Goal: Information Seeking & Learning: Learn about a topic

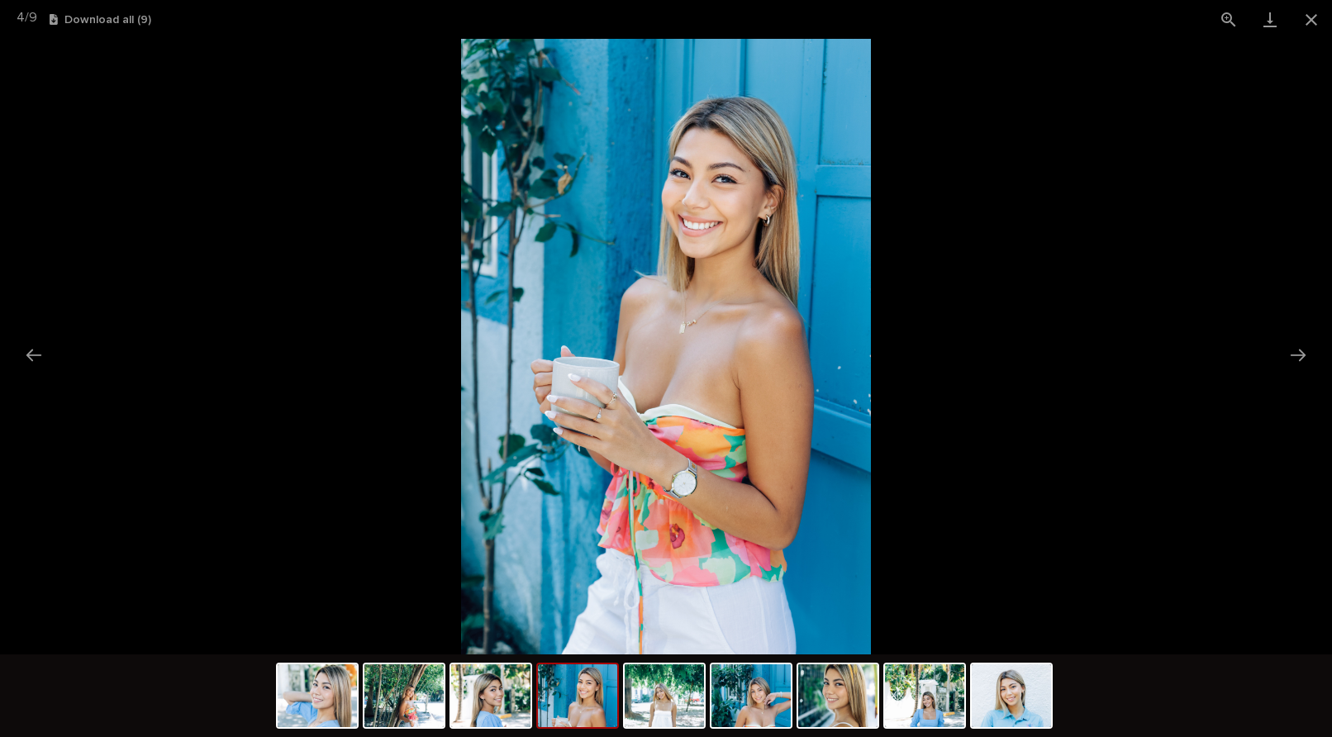
scroll to position [312, 0]
click at [1319, 24] on button "Close gallery" at bounding box center [1310, 19] width 41 height 39
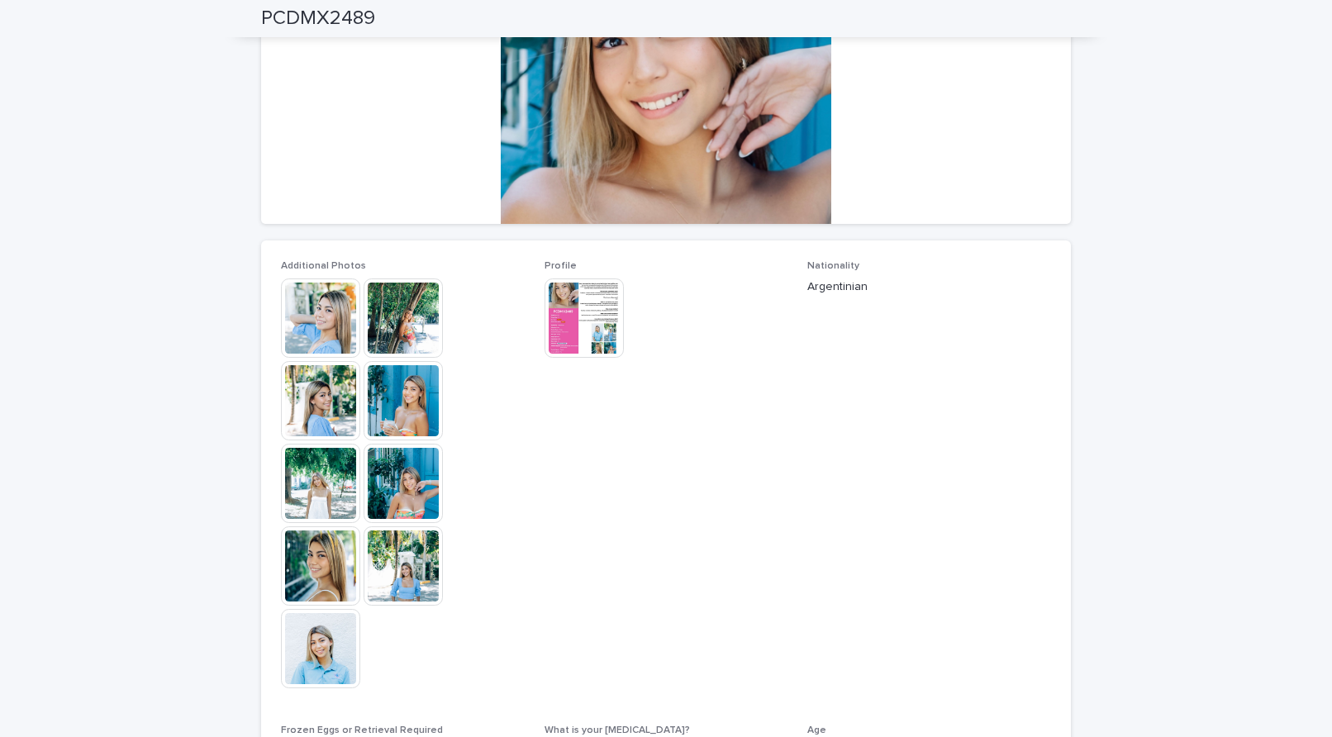
scroll to position [0, 0]
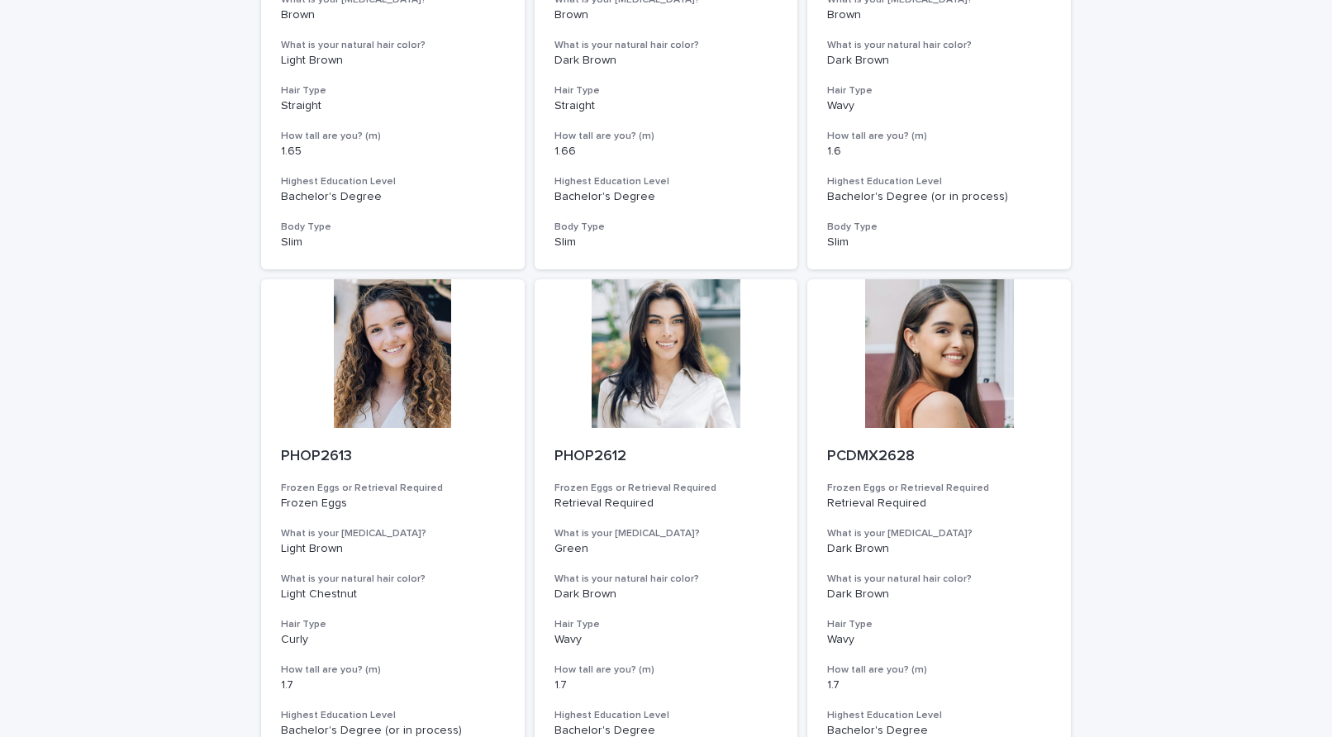
scroll to position [6005, 0]
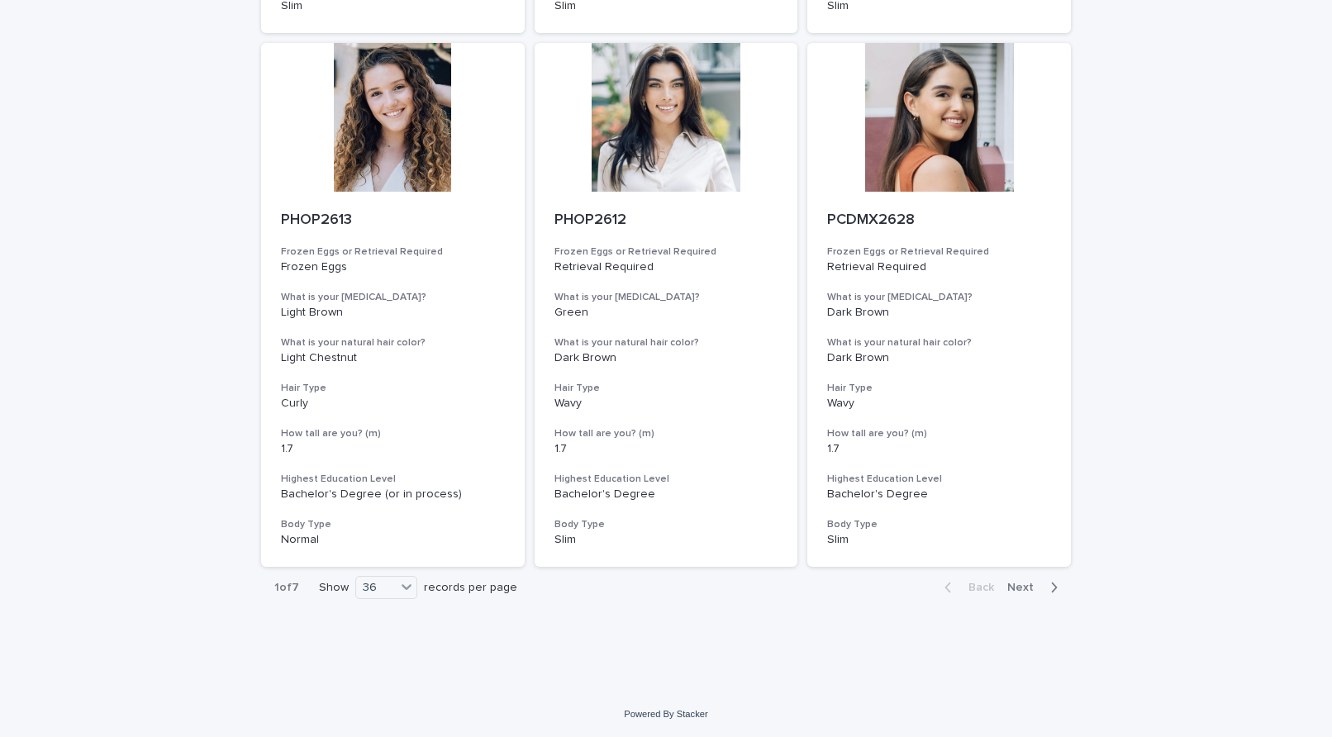
click at [1050, 585] on icon "button" at bounding box center [1053, 587] width 7 height 15
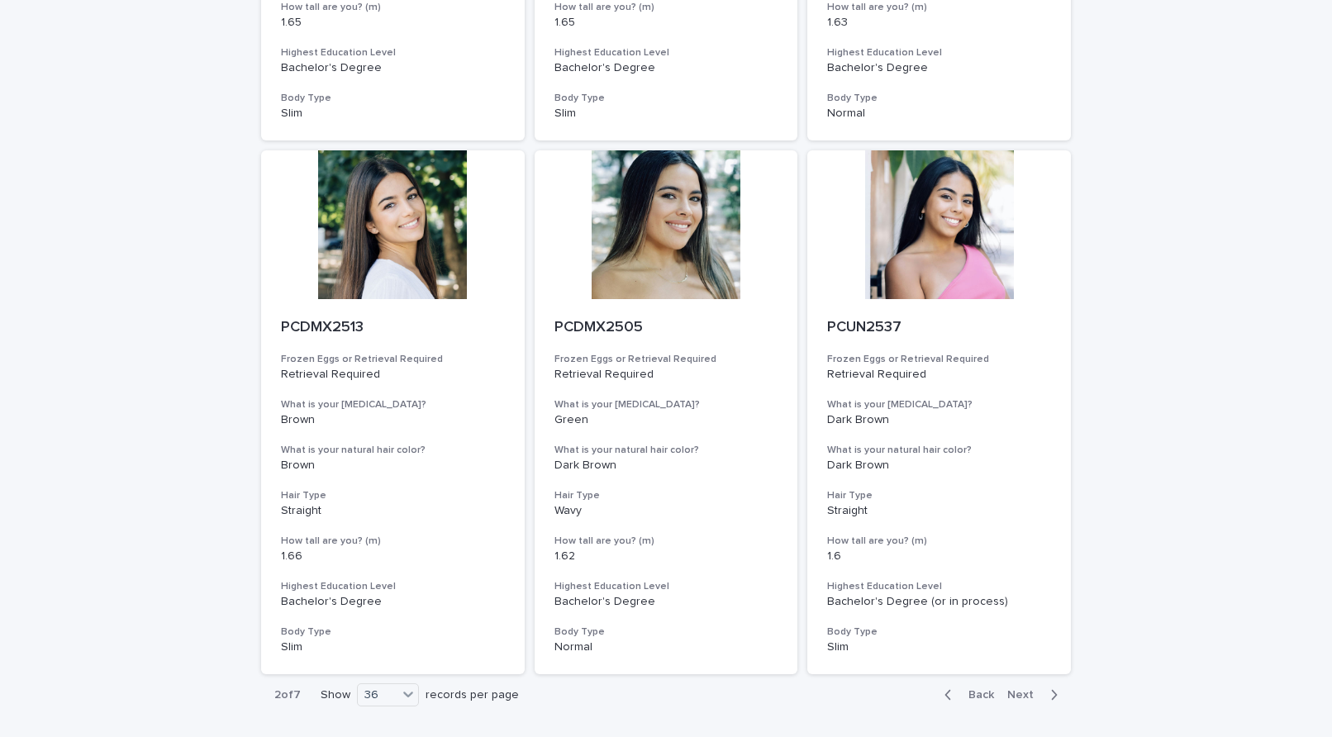
scroll to position [6005, 0]
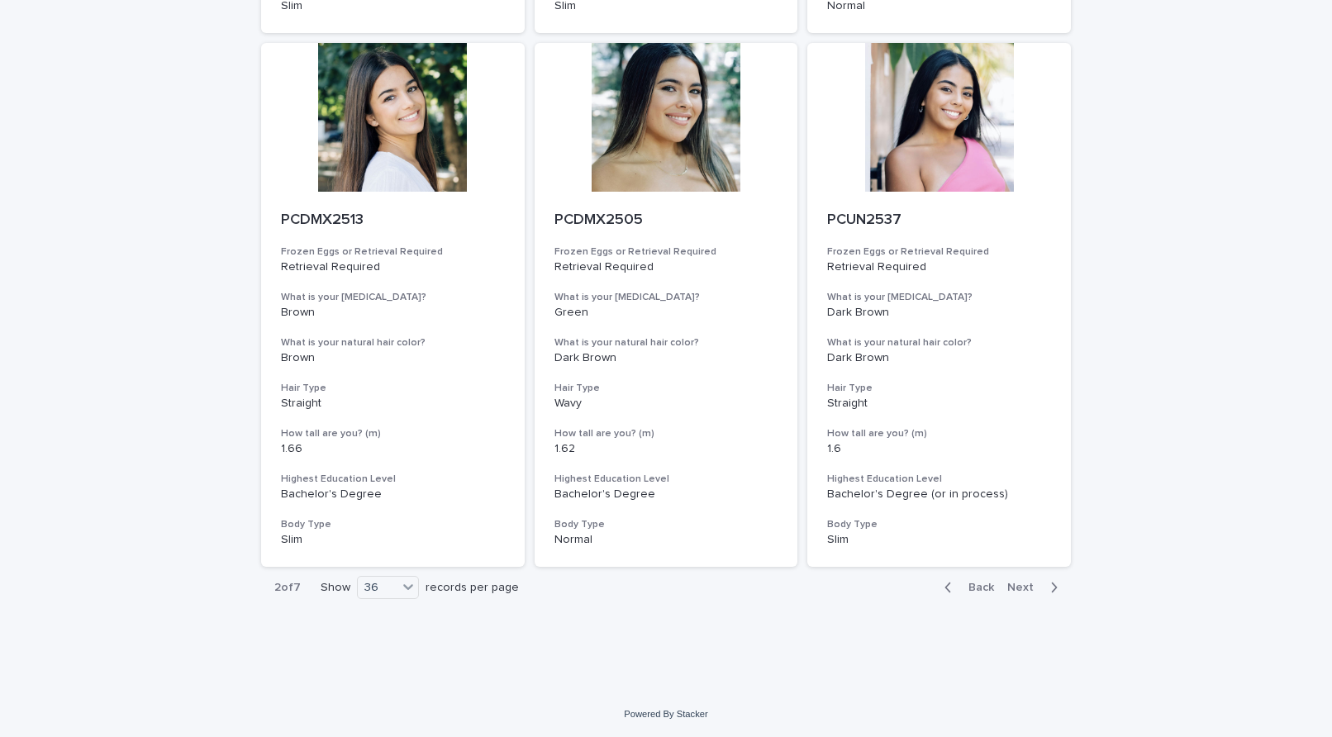
click at [1055, 588] on button "Next" at bounding box center [1035, 587] width 70 height 15
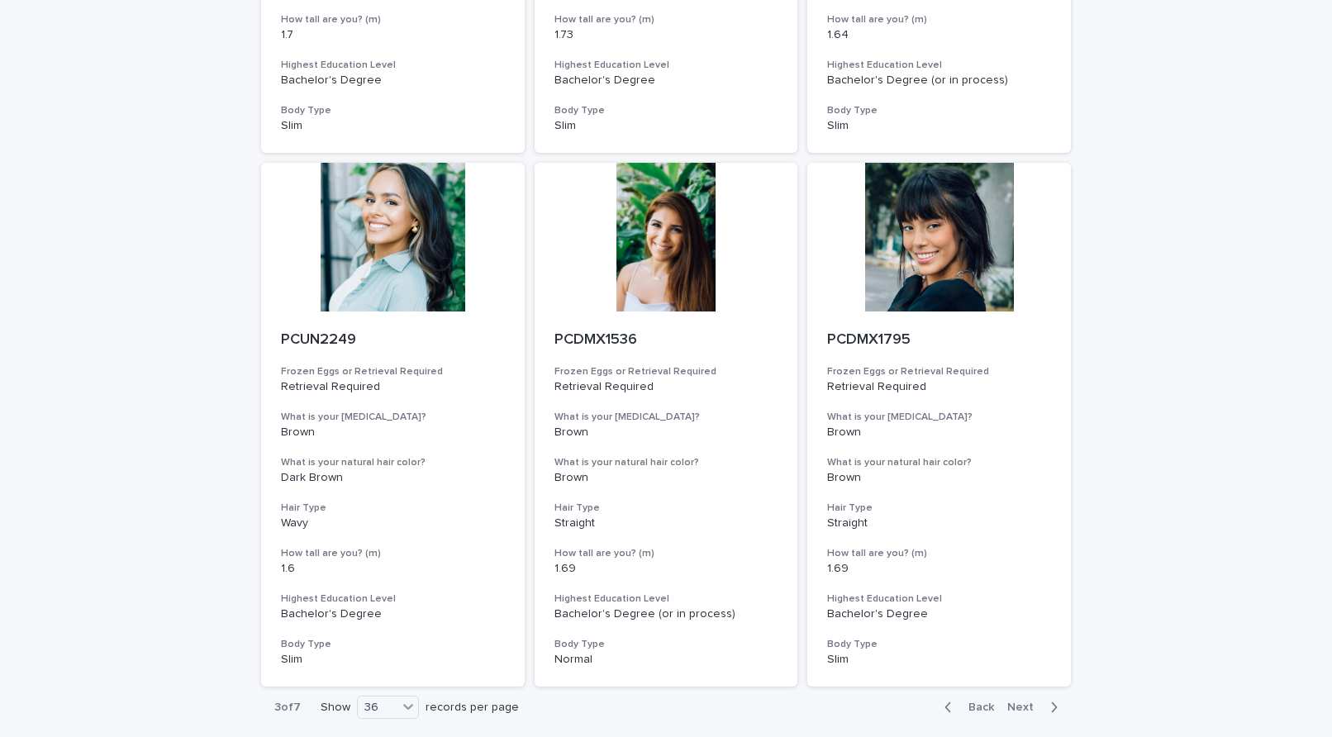
scroll to position [6005, 0]
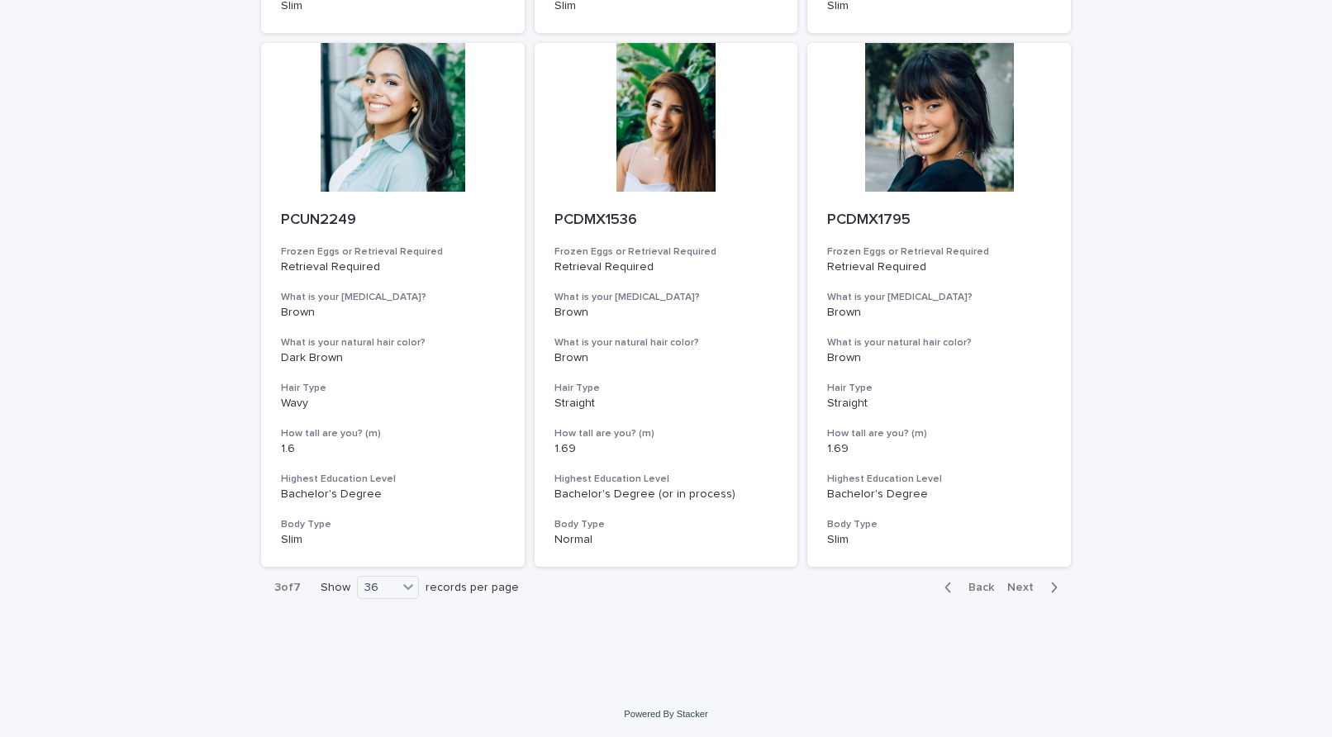
click at [1052, 586] on icon "button" at bounding box center [1055, 587] width 6 height 10
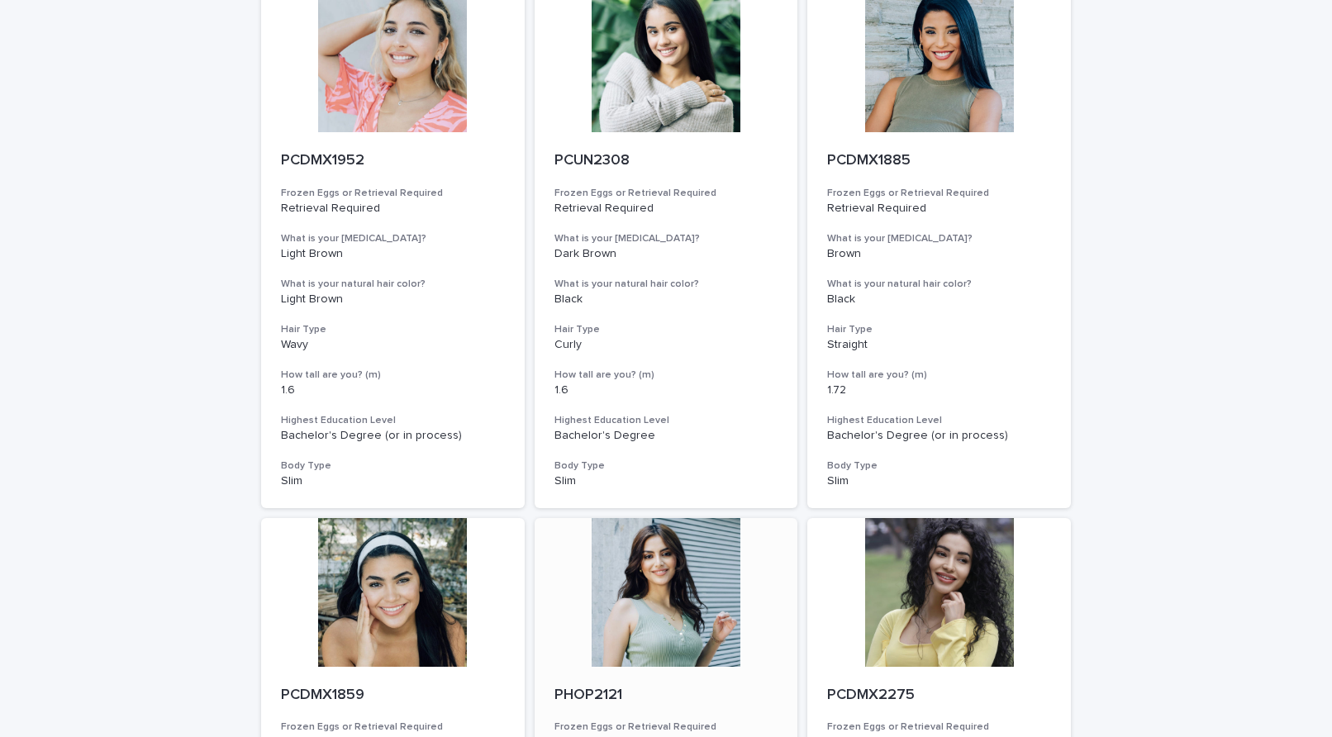
scroll to position [6005, 0]
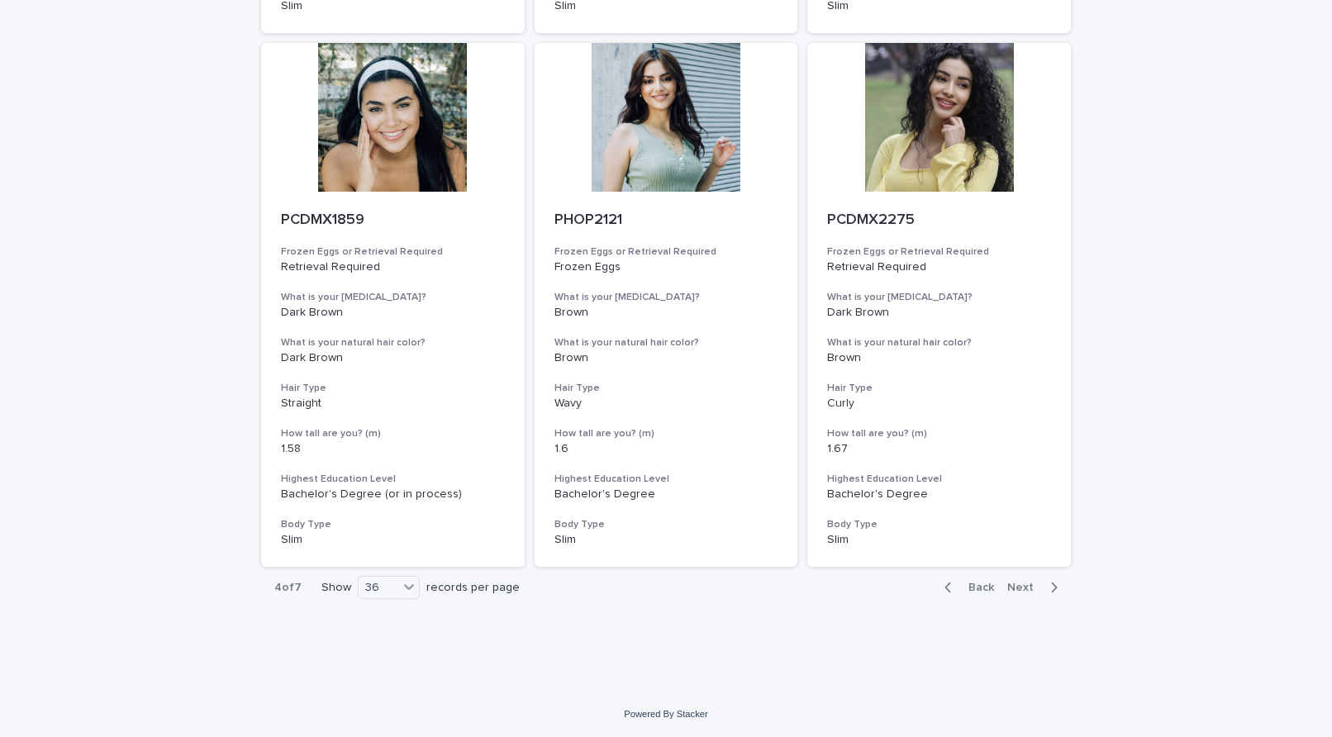
click at [1053, 584] on button "Next" at bounding box center [1035, 587] width 70 height 15
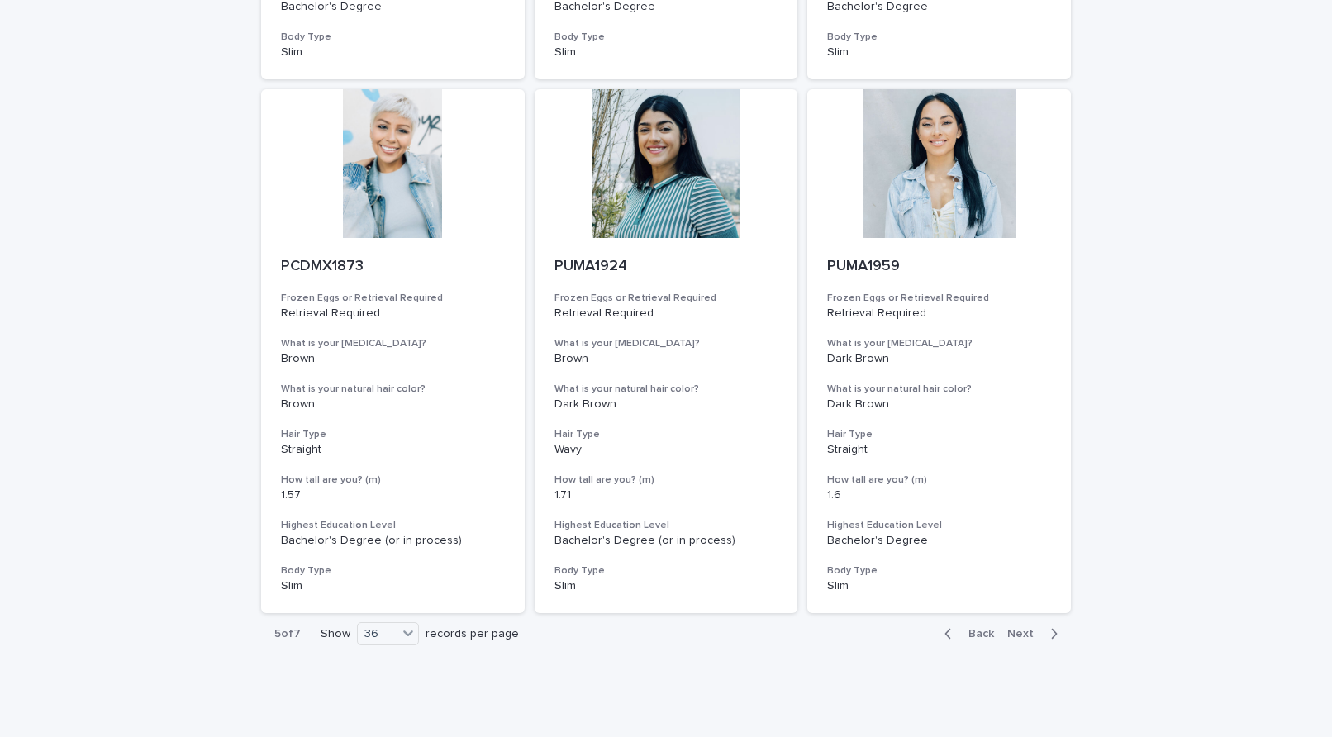
scroll to position [6005, 0]
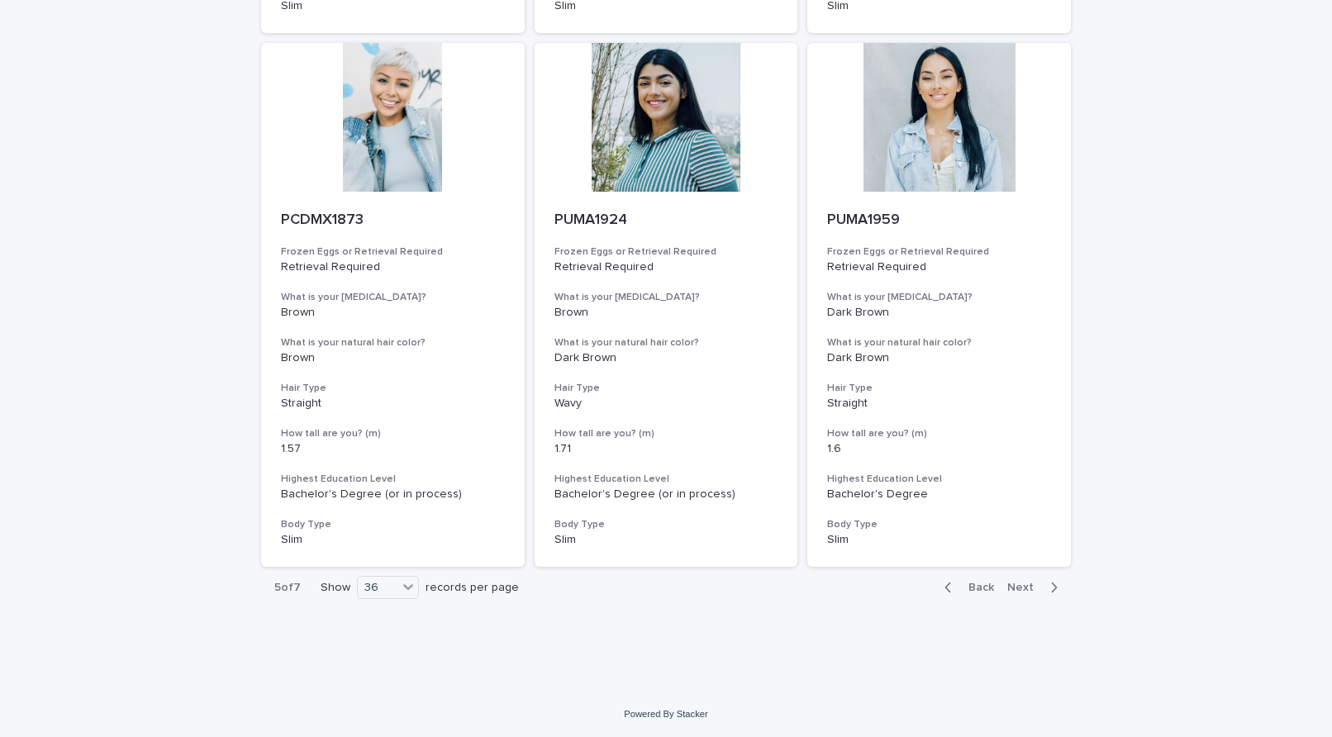
click at [1052, 588] on icon "button" at bounding box center [1055, 587] width 6 height 10
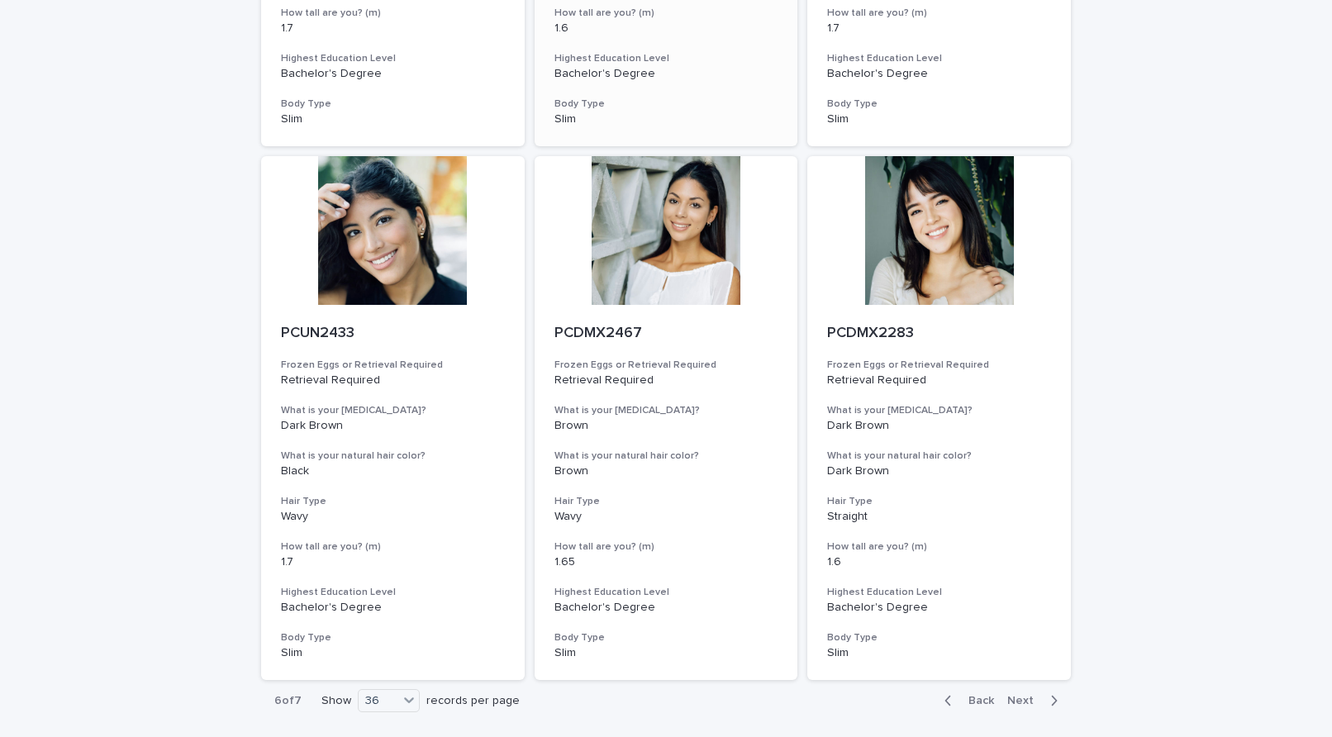
scroll to position [6005, 0]
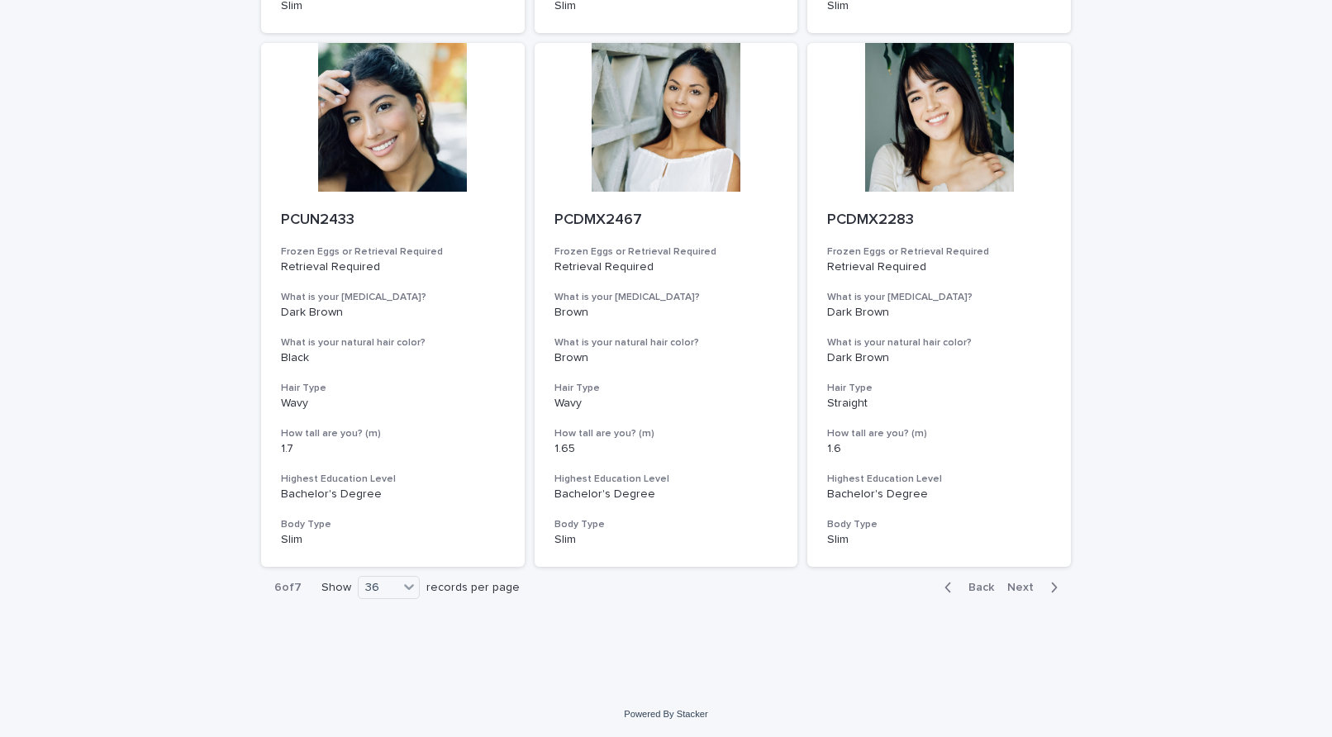
click at [1050, 590] on icon "button" at bounding box center [1053, 587] width 7 height 15
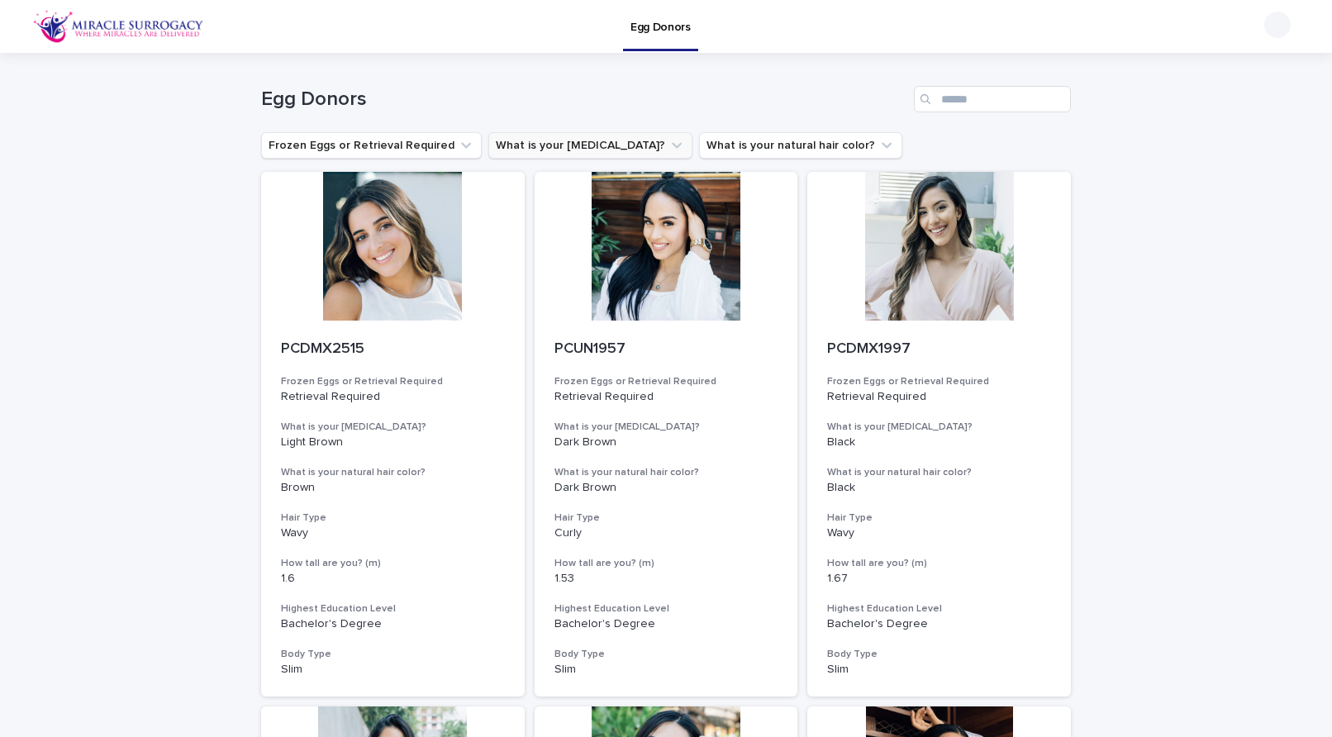
click at [668, 144] on icon "What is your eye color?" at bounding box center [676, 145] width 17 height 17
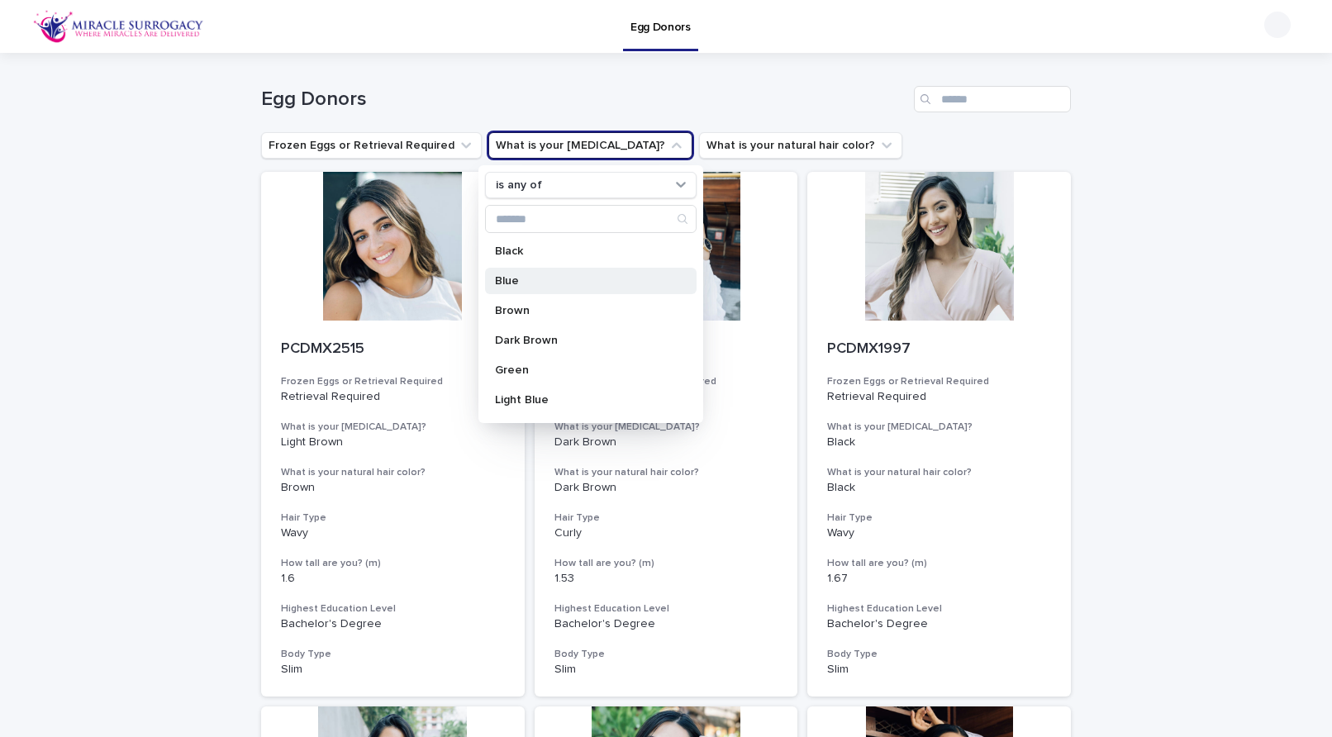
click at [544, 278] on p "Blue" at bounding box center [582, 281] width 175 height 12
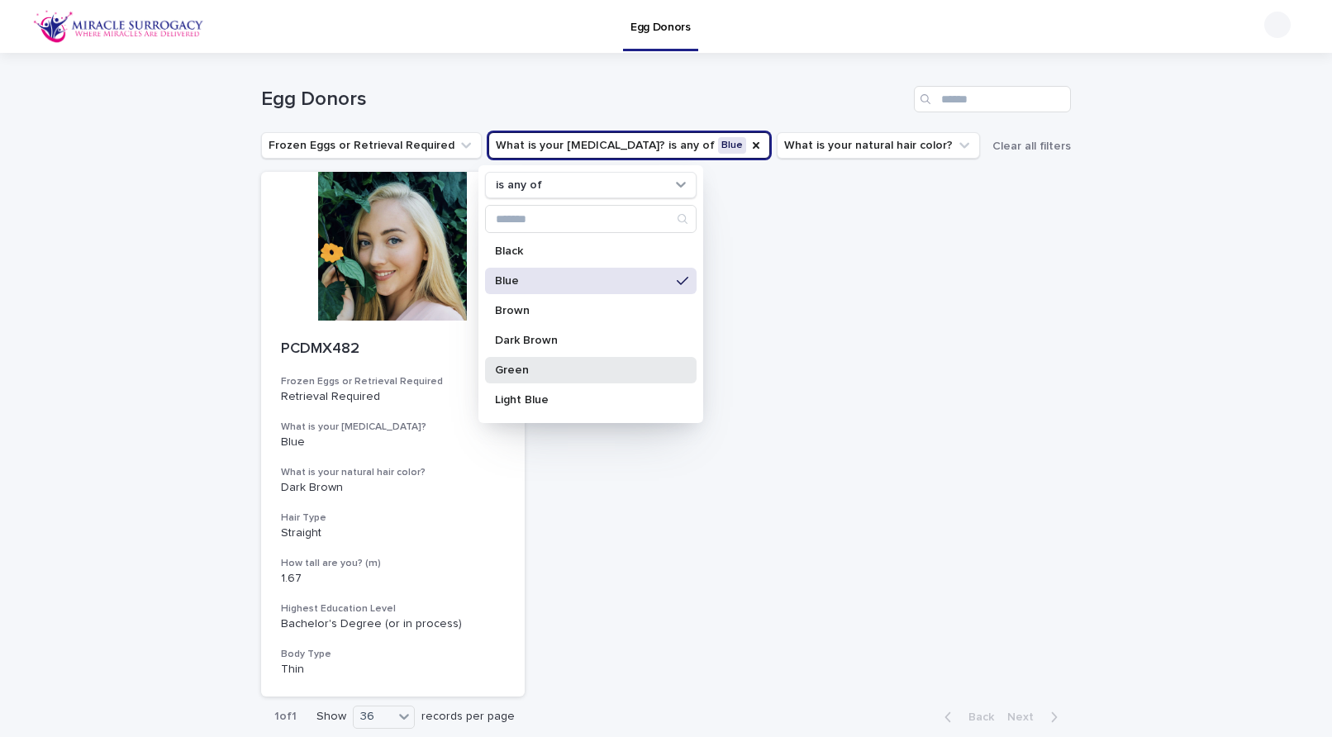
click at [569, 367] on p "Green" at bounding box center [582, 370] width 175 height 12
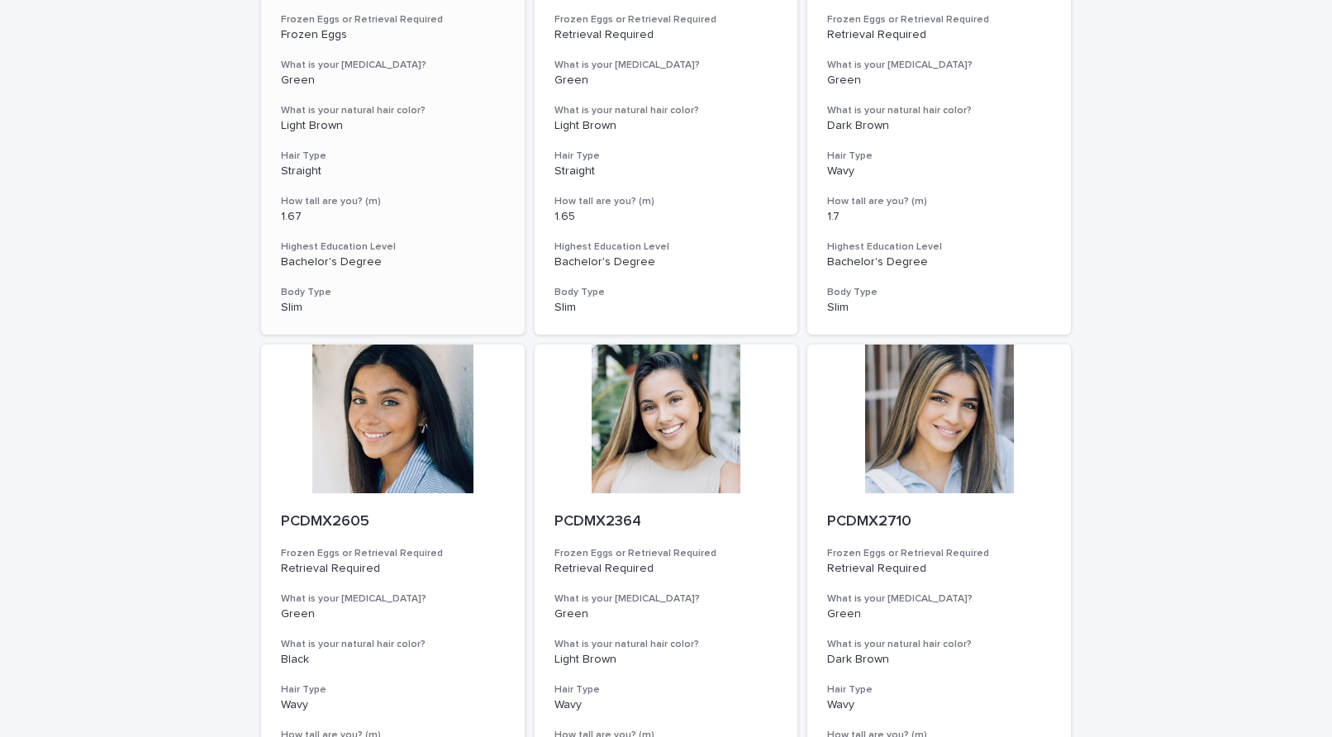
scroll to position [371, 0]
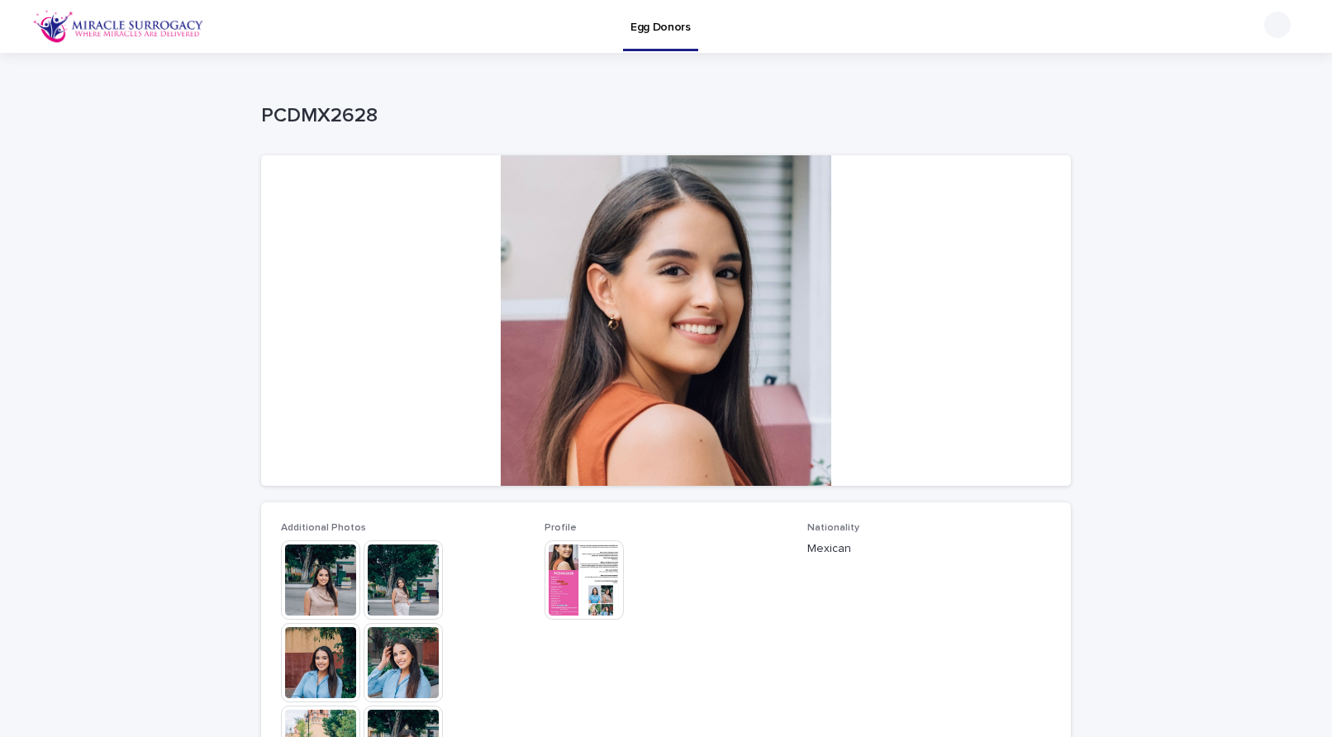
click at [326, 568] on img at bounding box center [320, 579] width 79 height 79
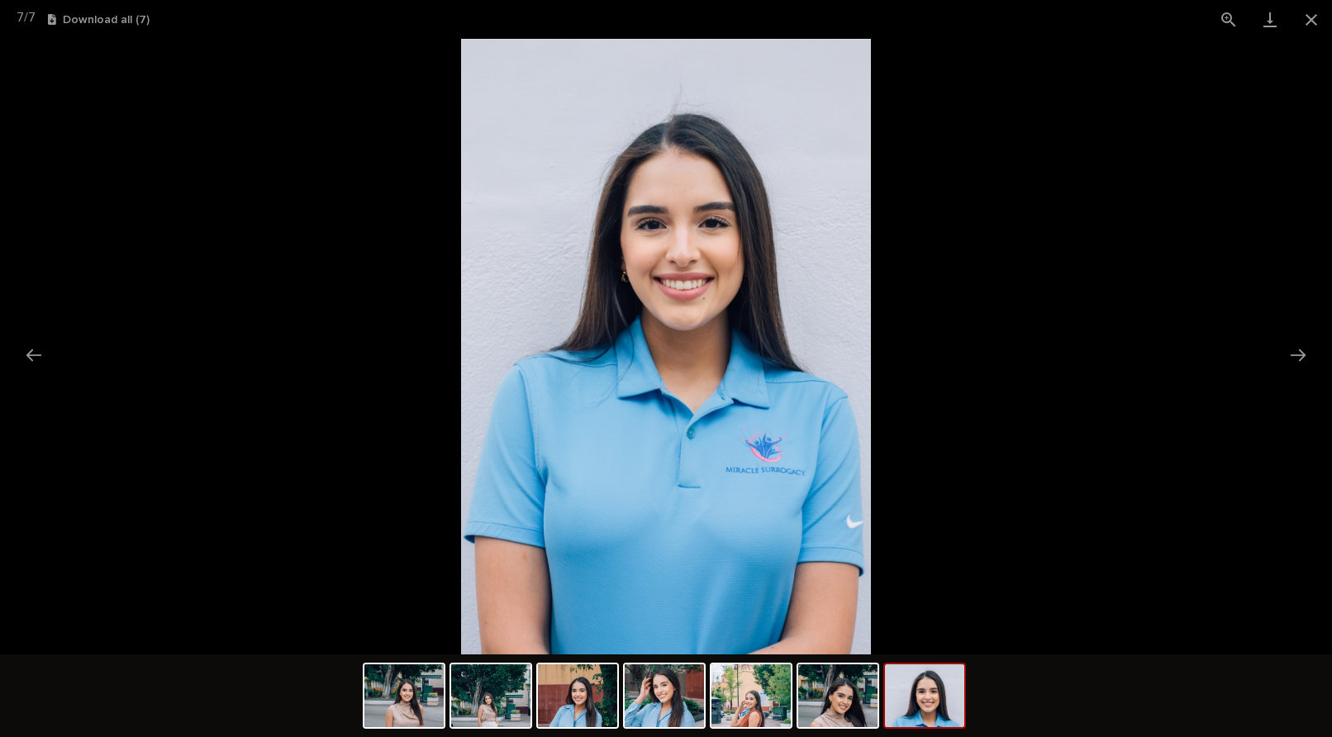
click at [982, 383] on picture at bounding box center [666, 346] width 1332 height 615
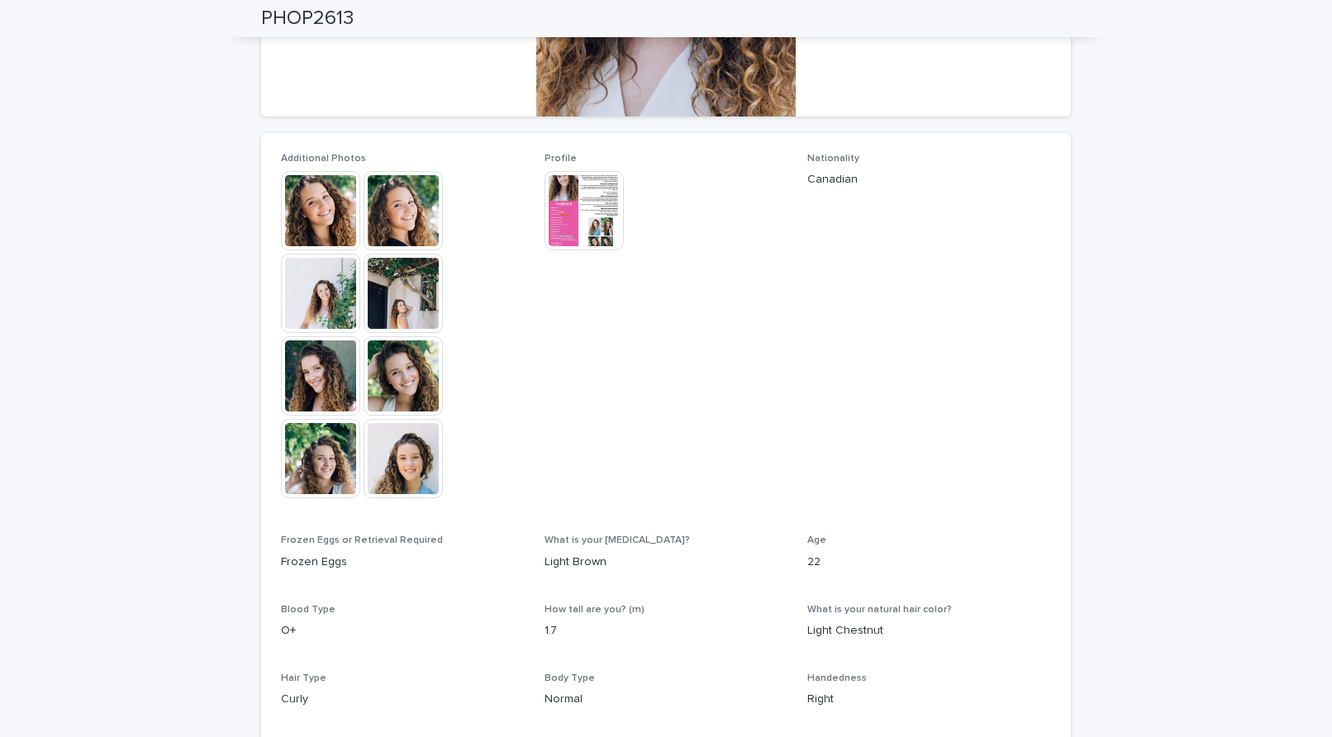
scroll to position [362, 0]
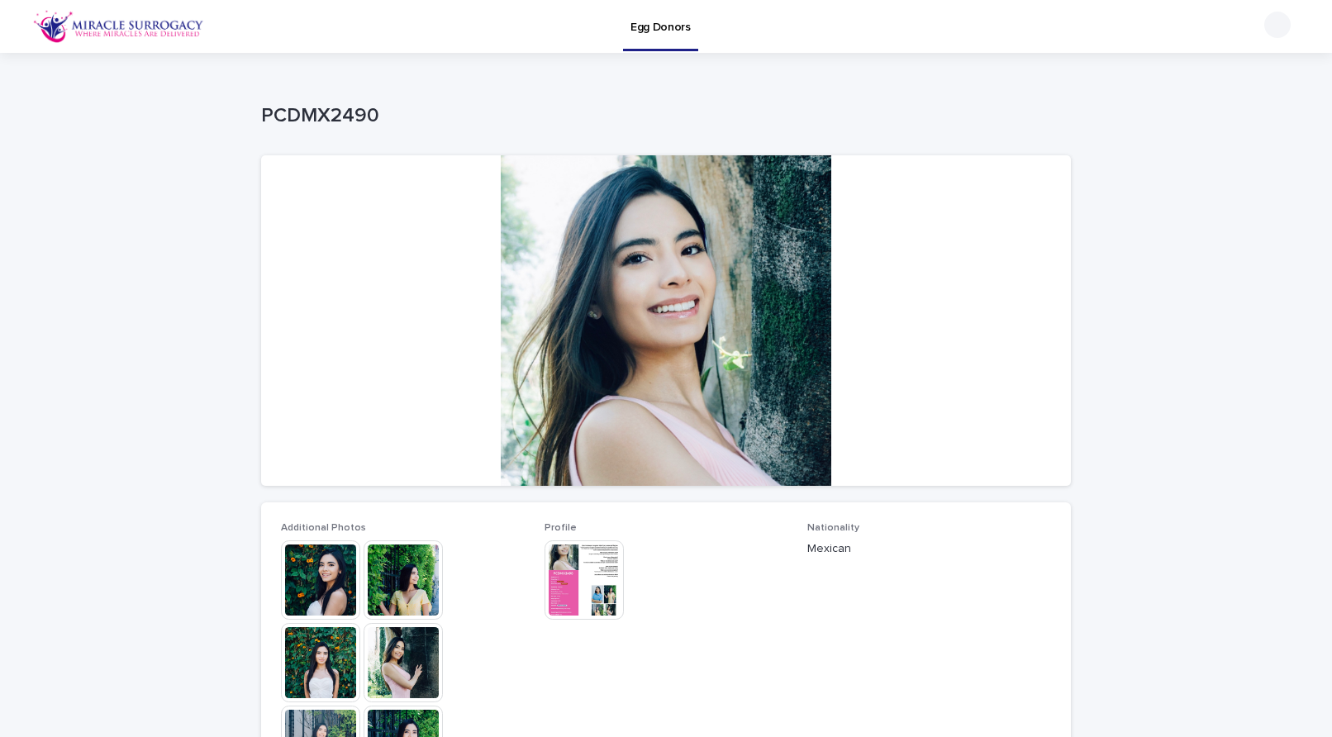
click at [308, 550] on img at bounding box center [320, 579] width 79 height 79
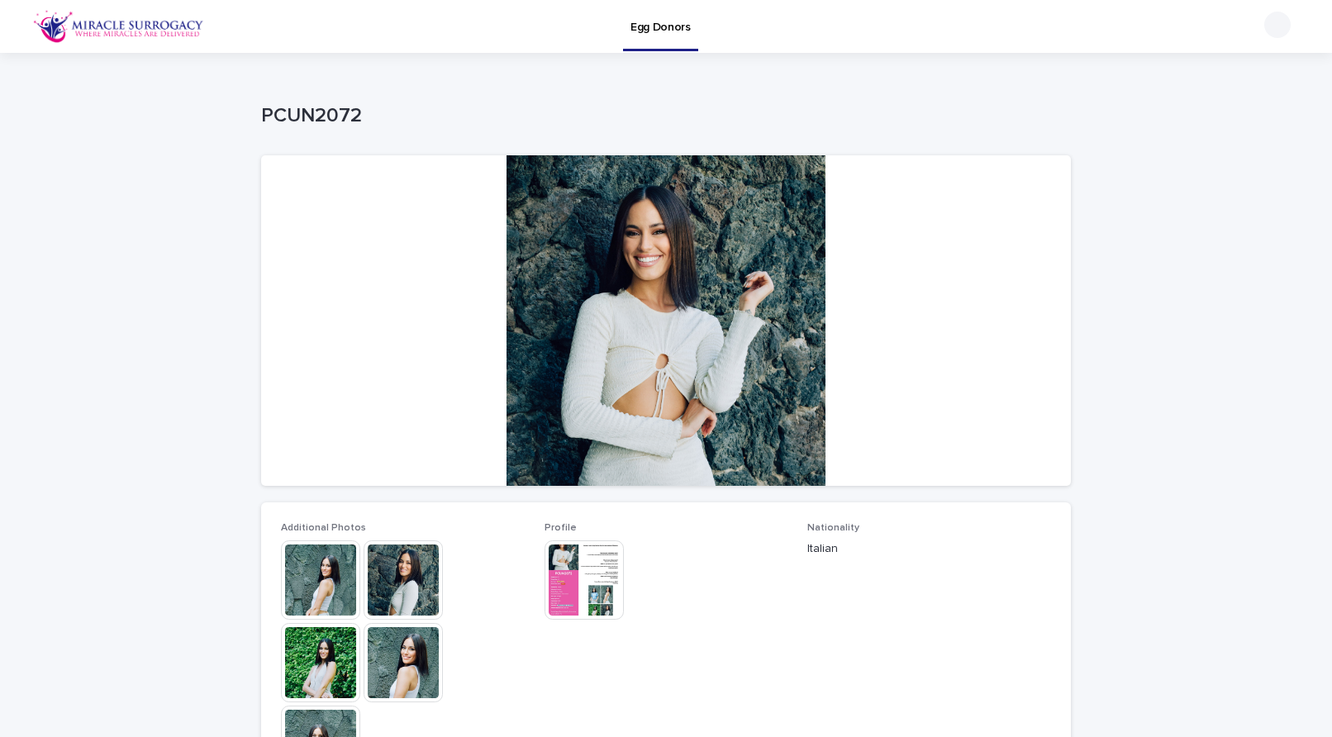
click at [312, 573] on img at bounding box center [320, 579] width 79 height 79
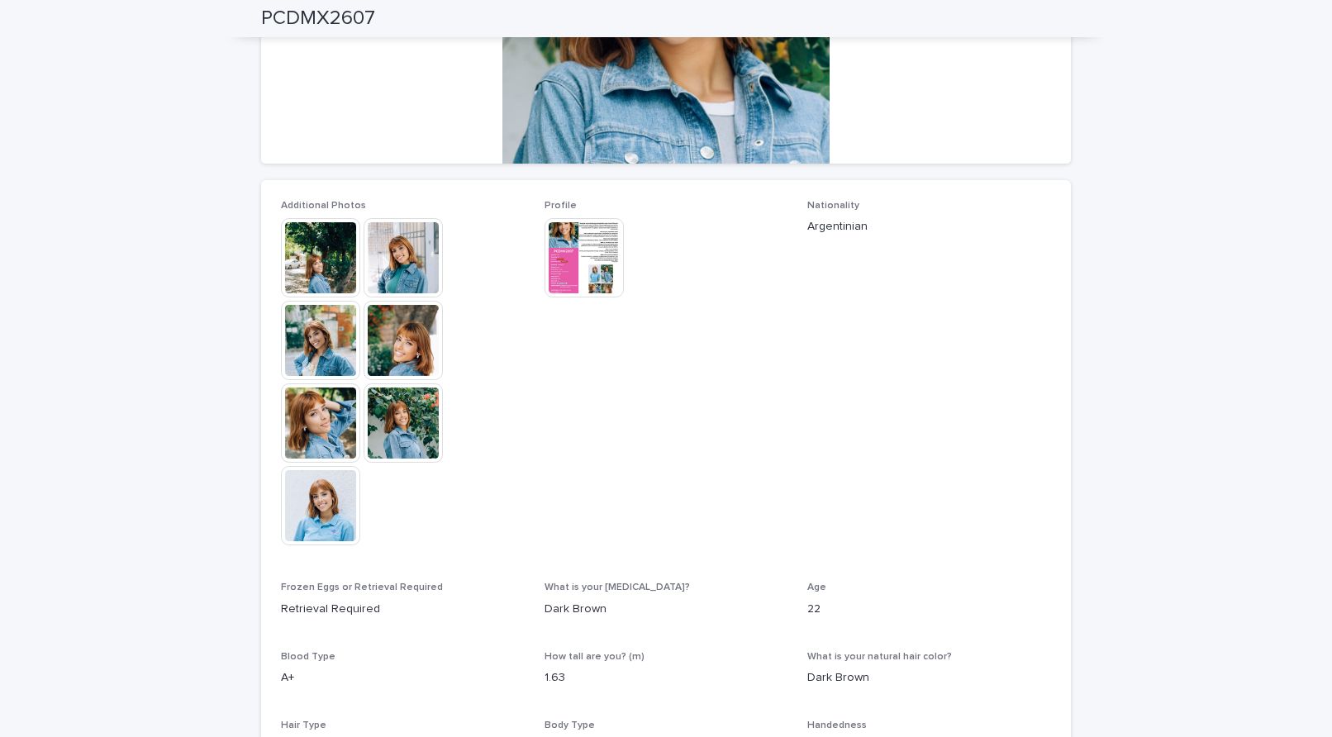
scroll to position [310, 0]
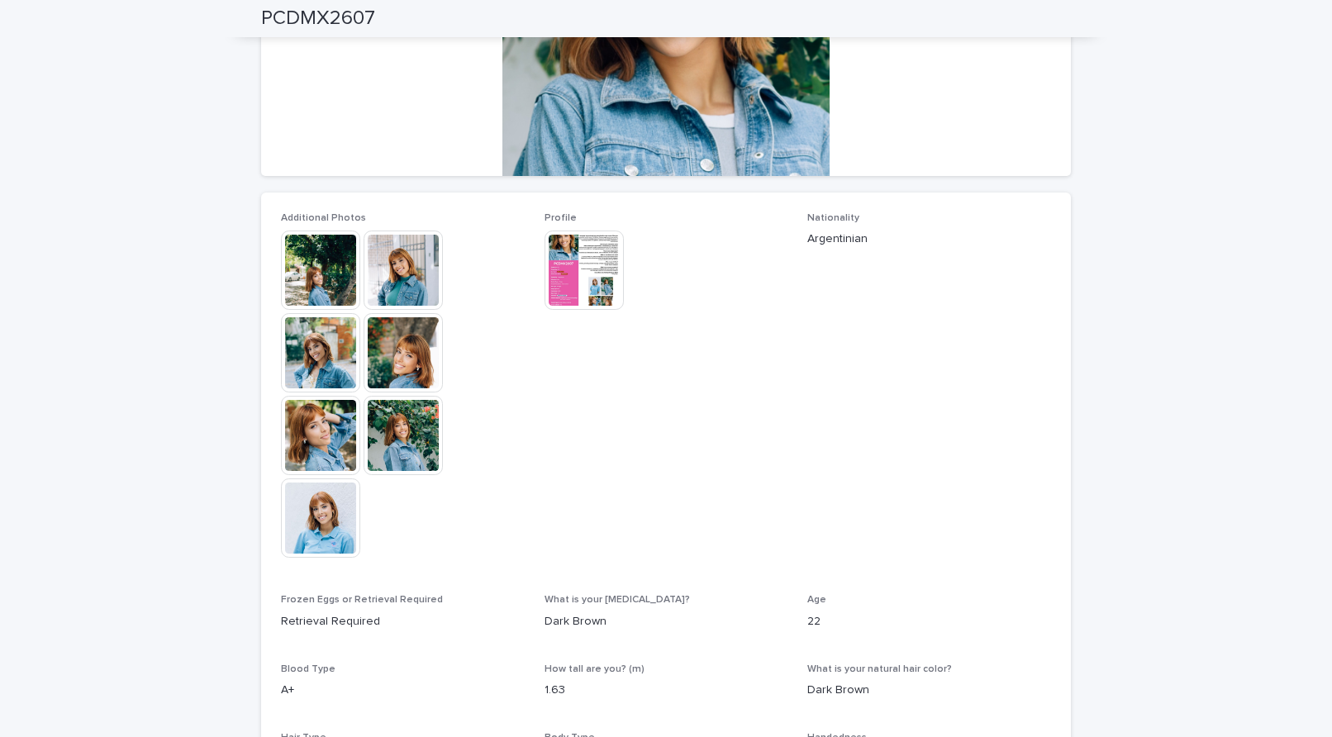
click at [321, 255] on img at bounding box center [320, 270] width 79 height 79
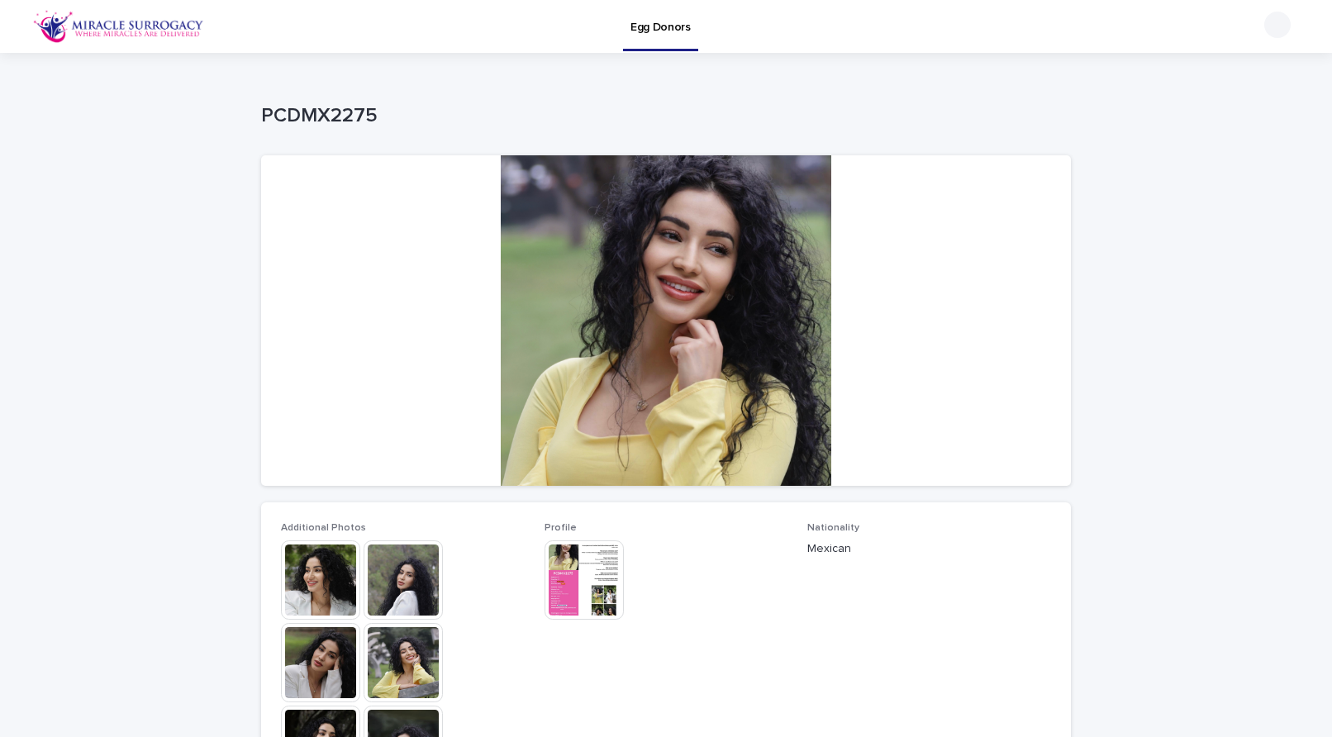
click at [326, 560] on img at bounding box center [320, 579] width 79 height 79
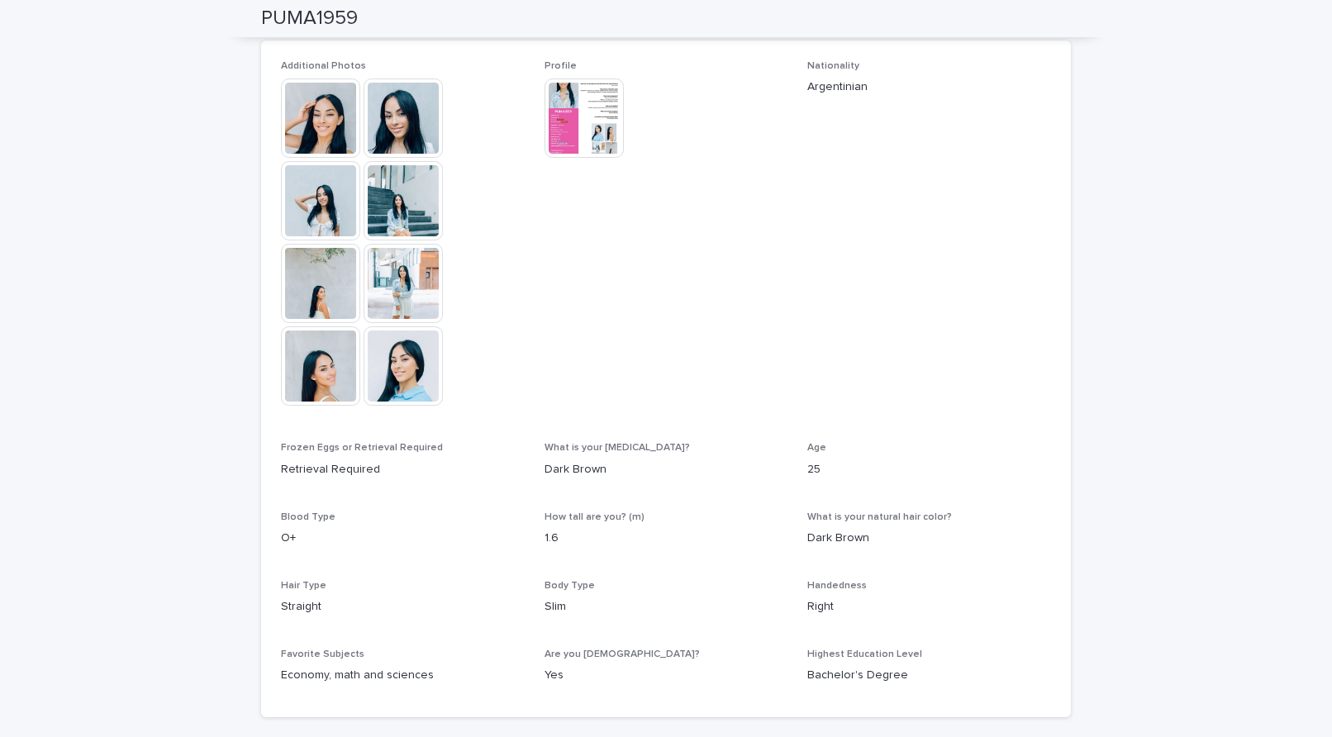
scroll to position [296, 0]
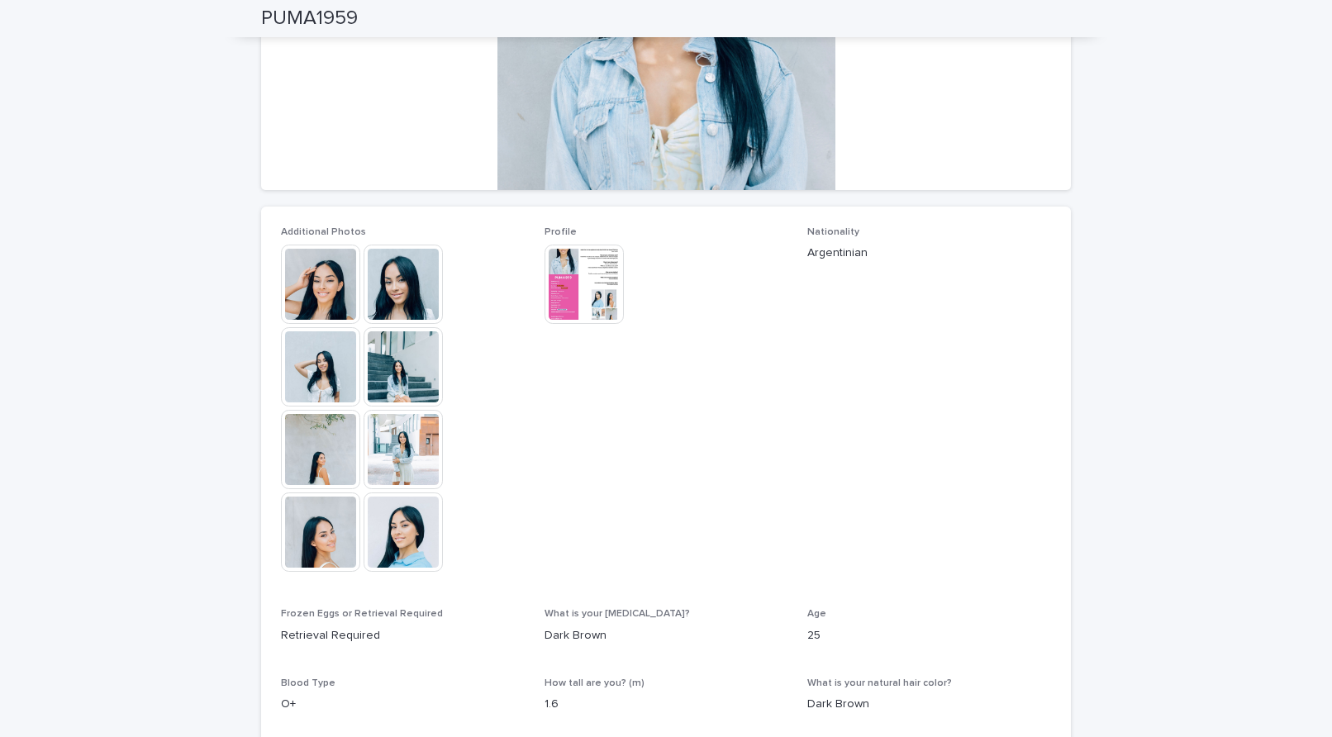
click at [411, 512] on img at bounding box center [403, 531] width 79 height 79
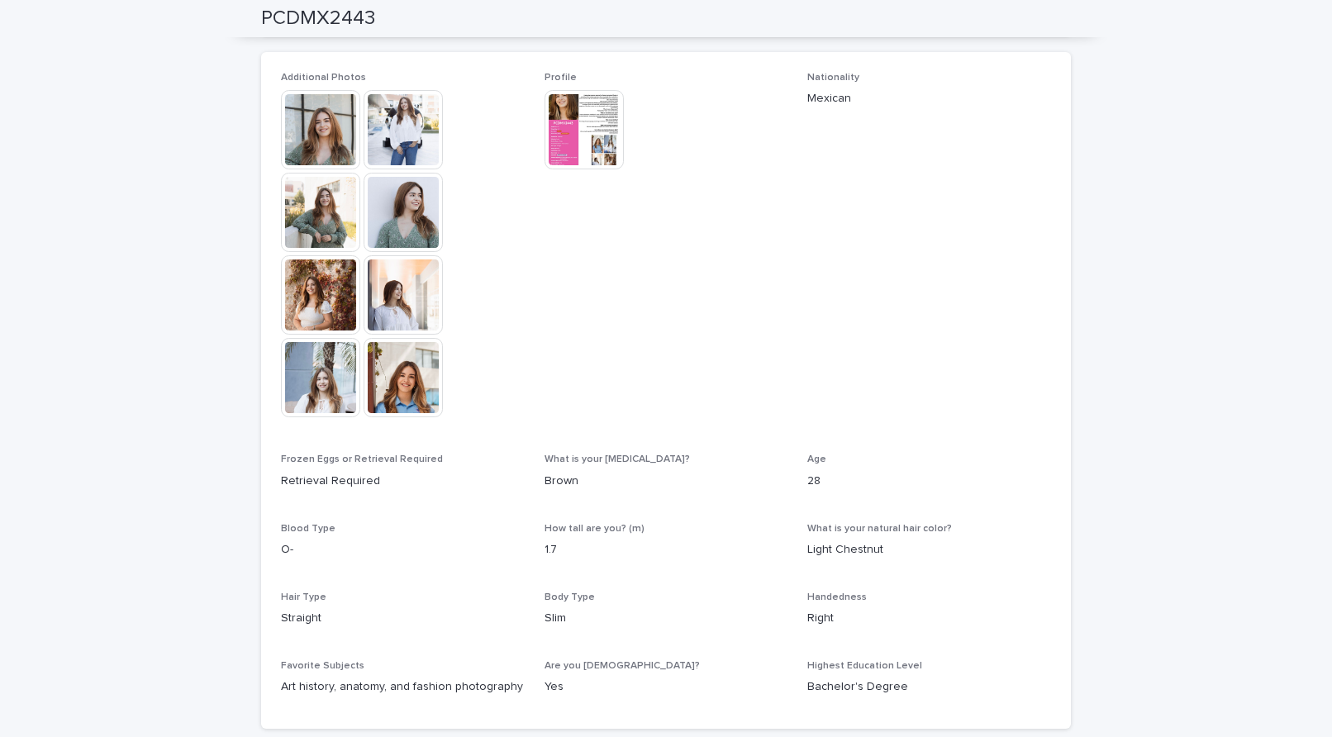
scroll to position [438, 0]
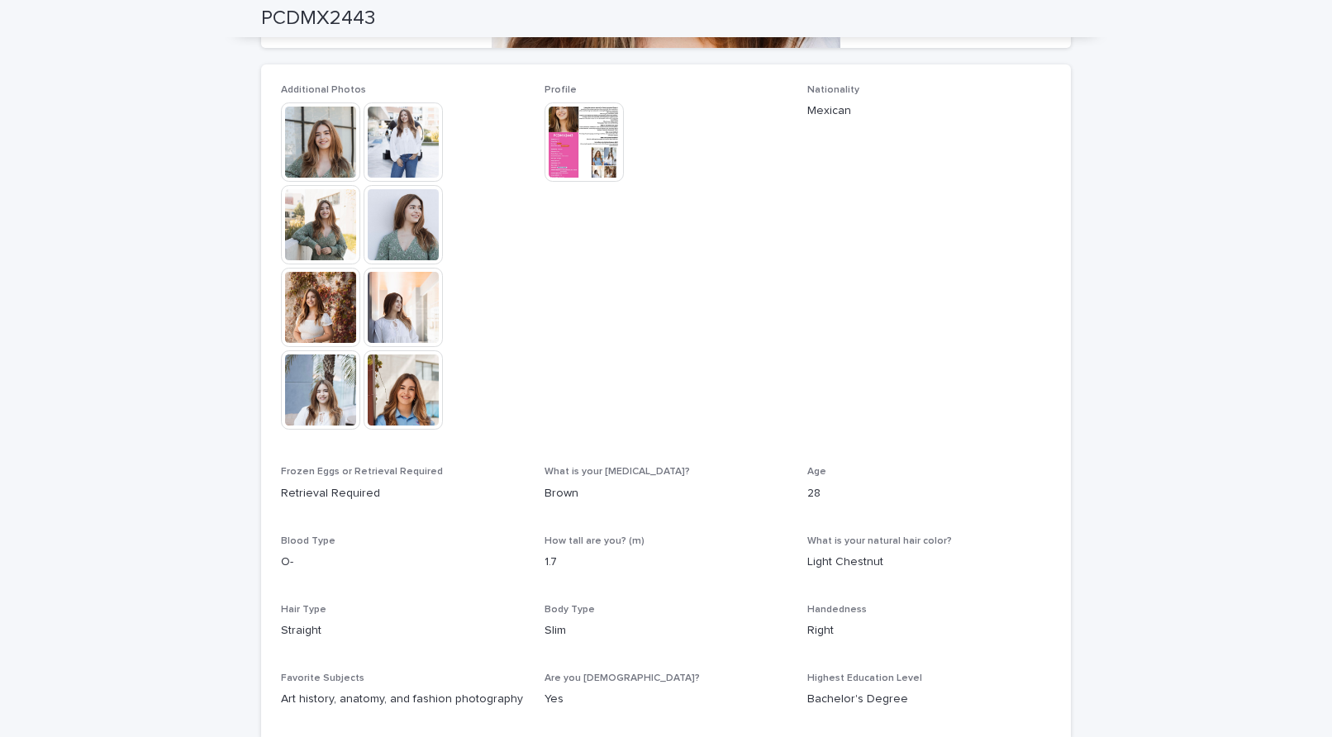
click at [305, 153] on img at bounding box center [320, 141] width 79 height 79
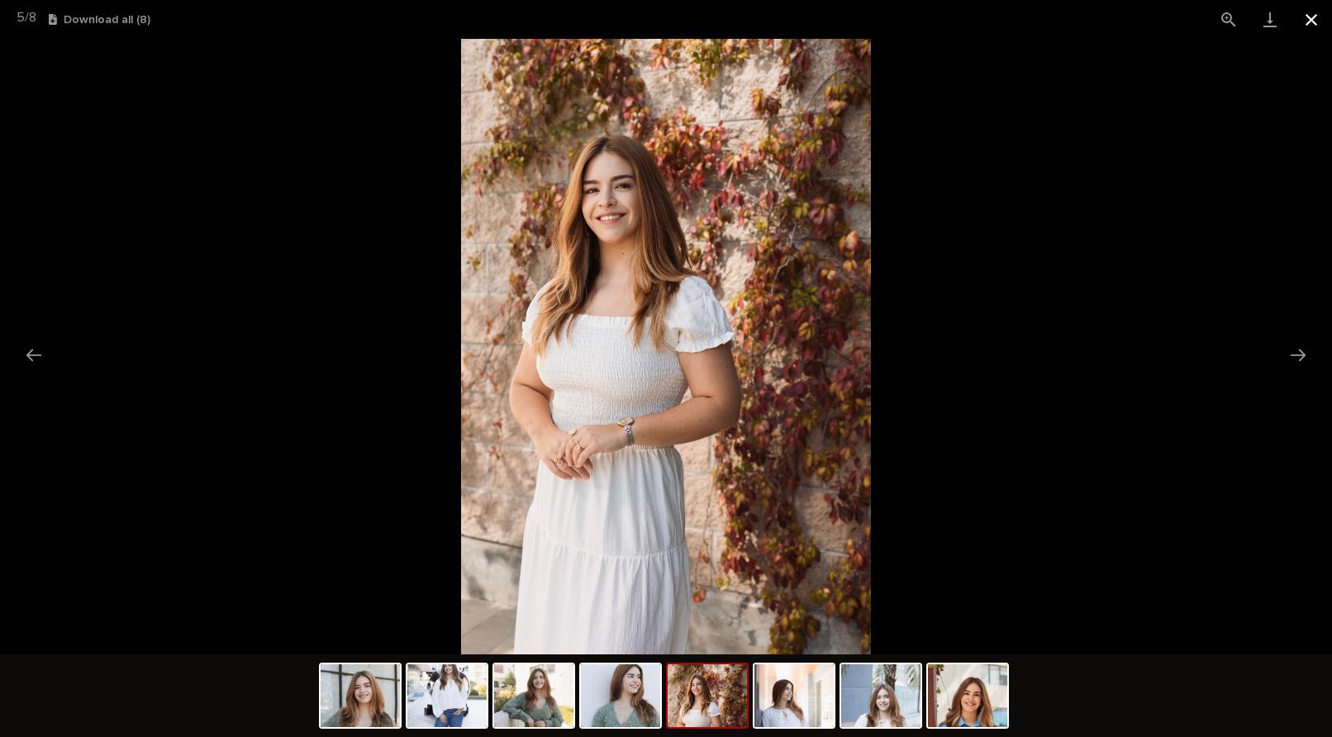
click at [1311, 17] on button "Close gallery" at bounding box center [1310, 19] width 41 height 39
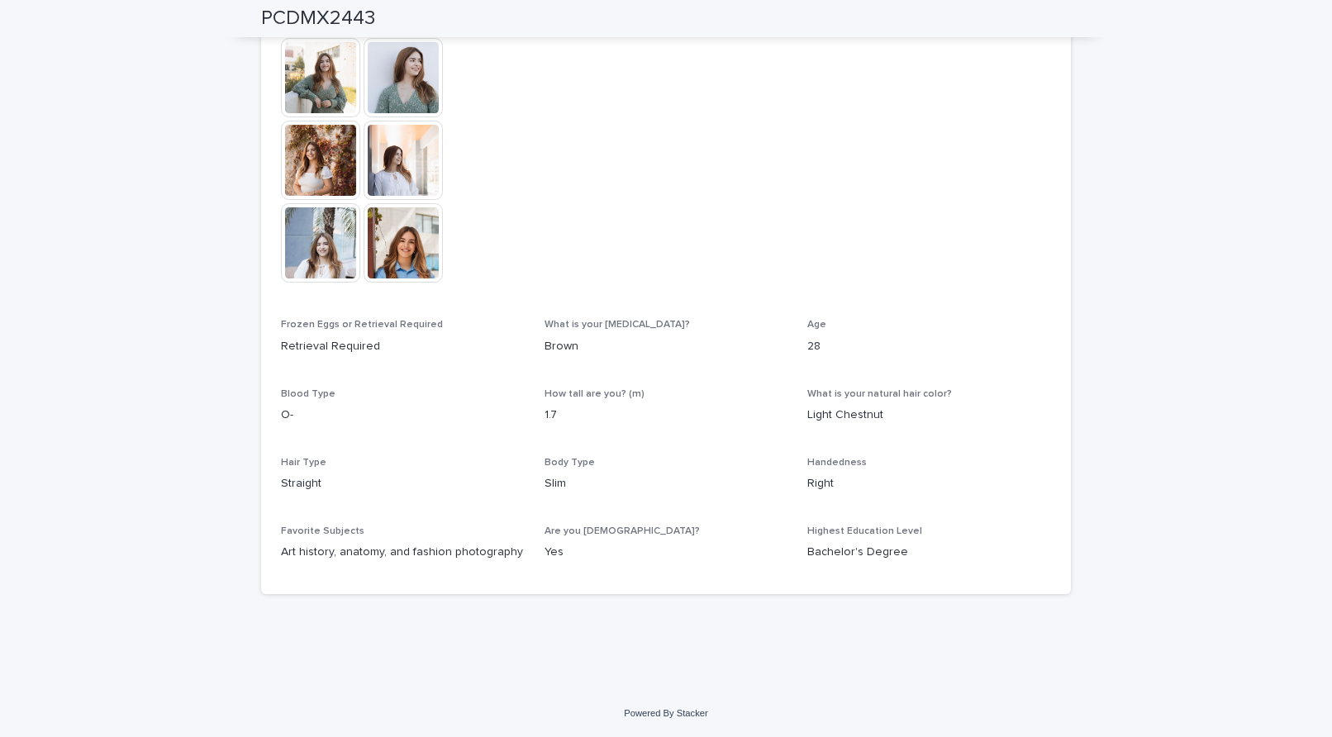
scroll to position [0, 0]
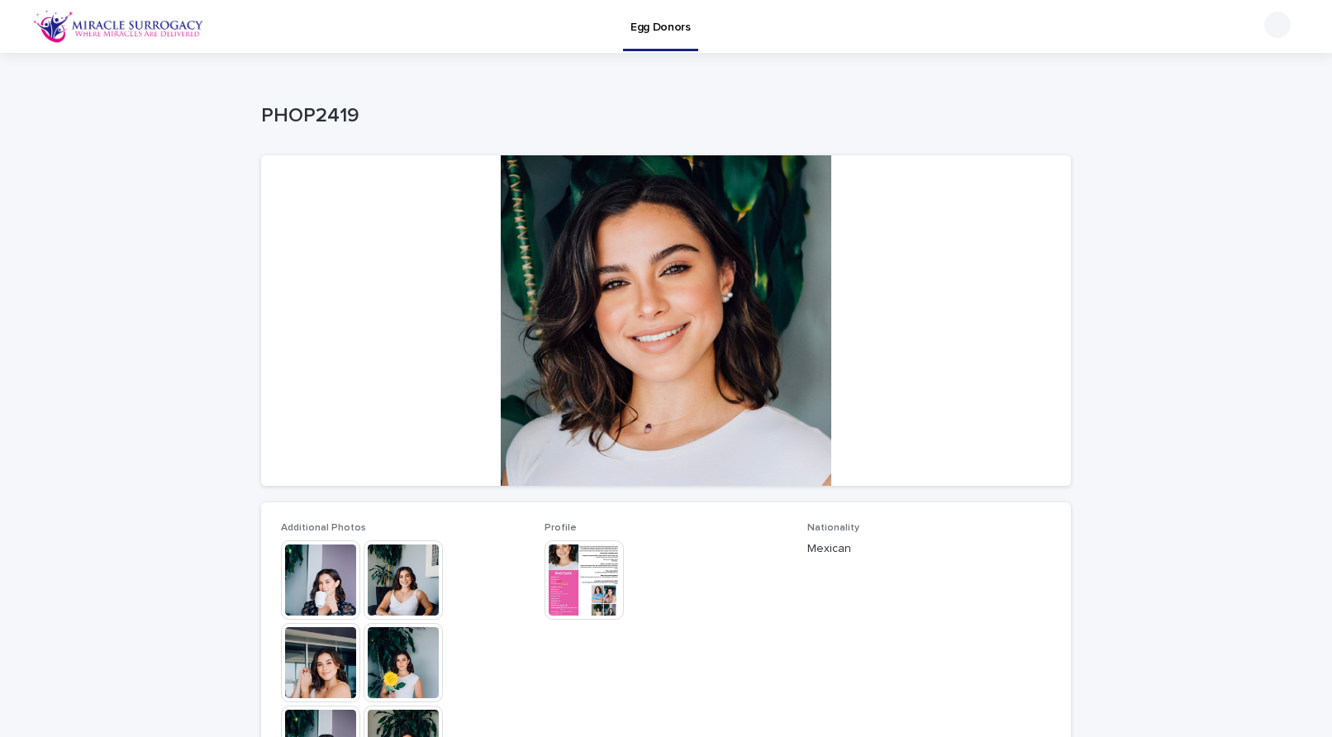
click at [315, 580] on img at bounding box center [320, 579] width 79 height 79
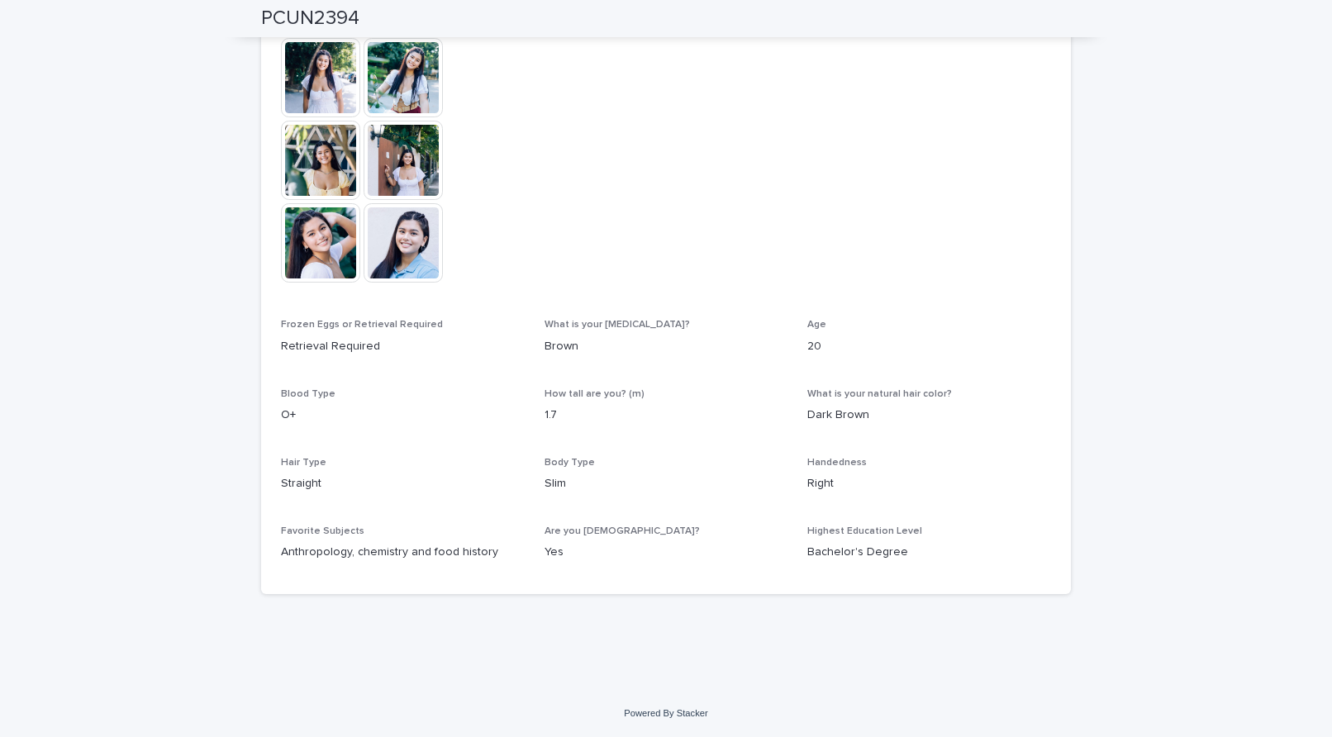
scroll to position [229, 0]
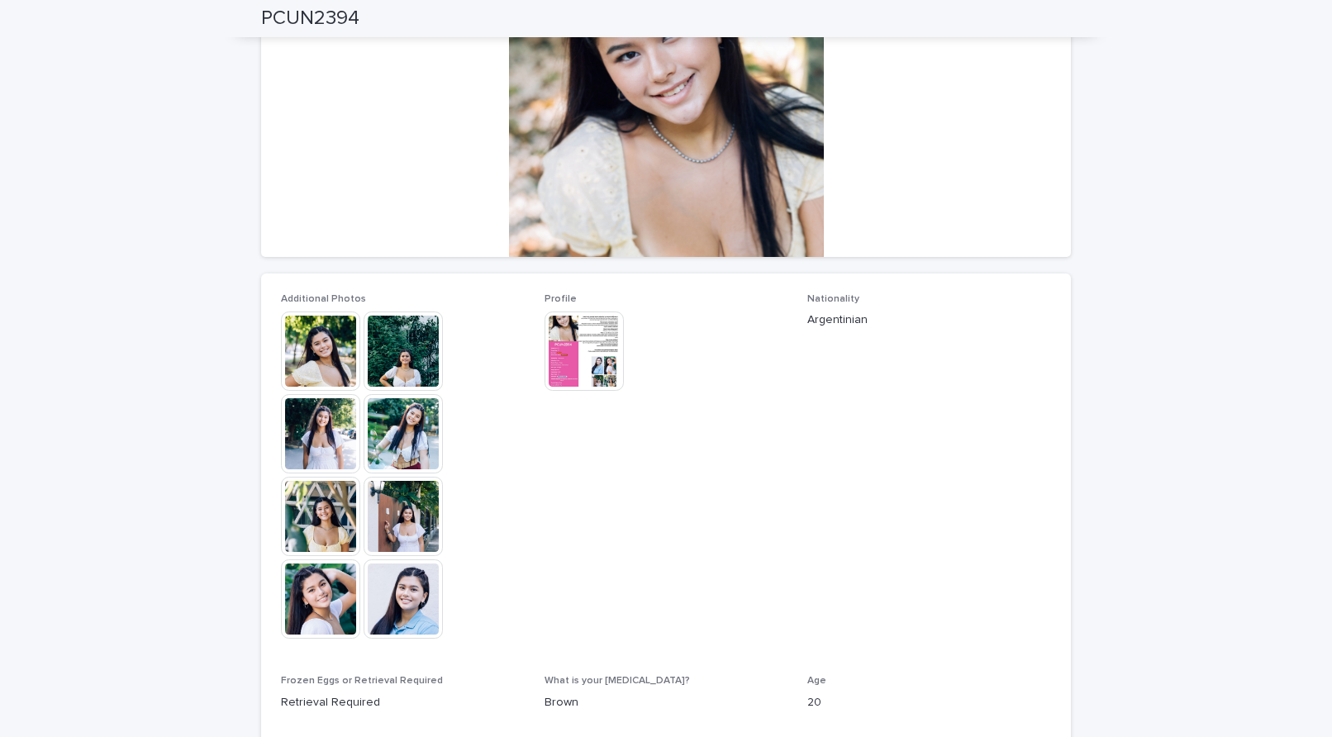
click at [344, 366] on img at bounding box center [320, 350] width 79 height 79
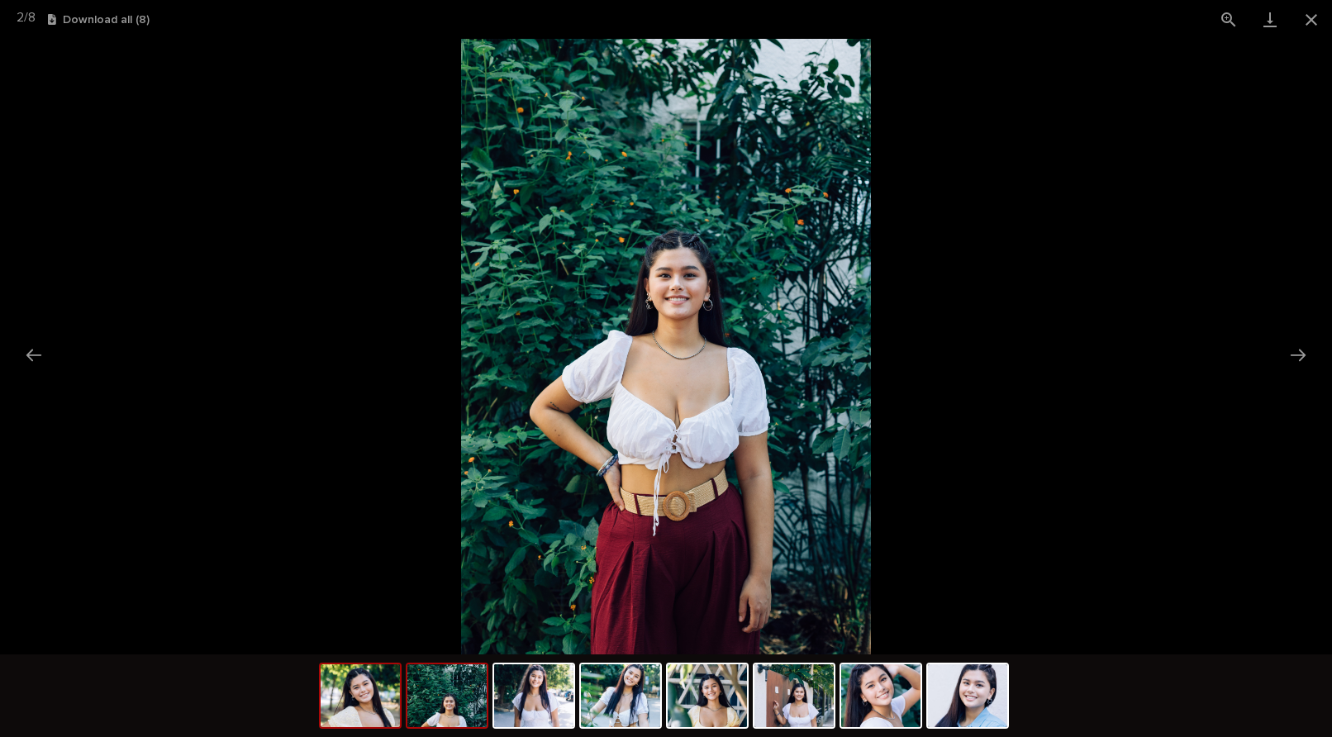
click at [377, 684] on img at bounding box center [360, 695] width 79 height 63
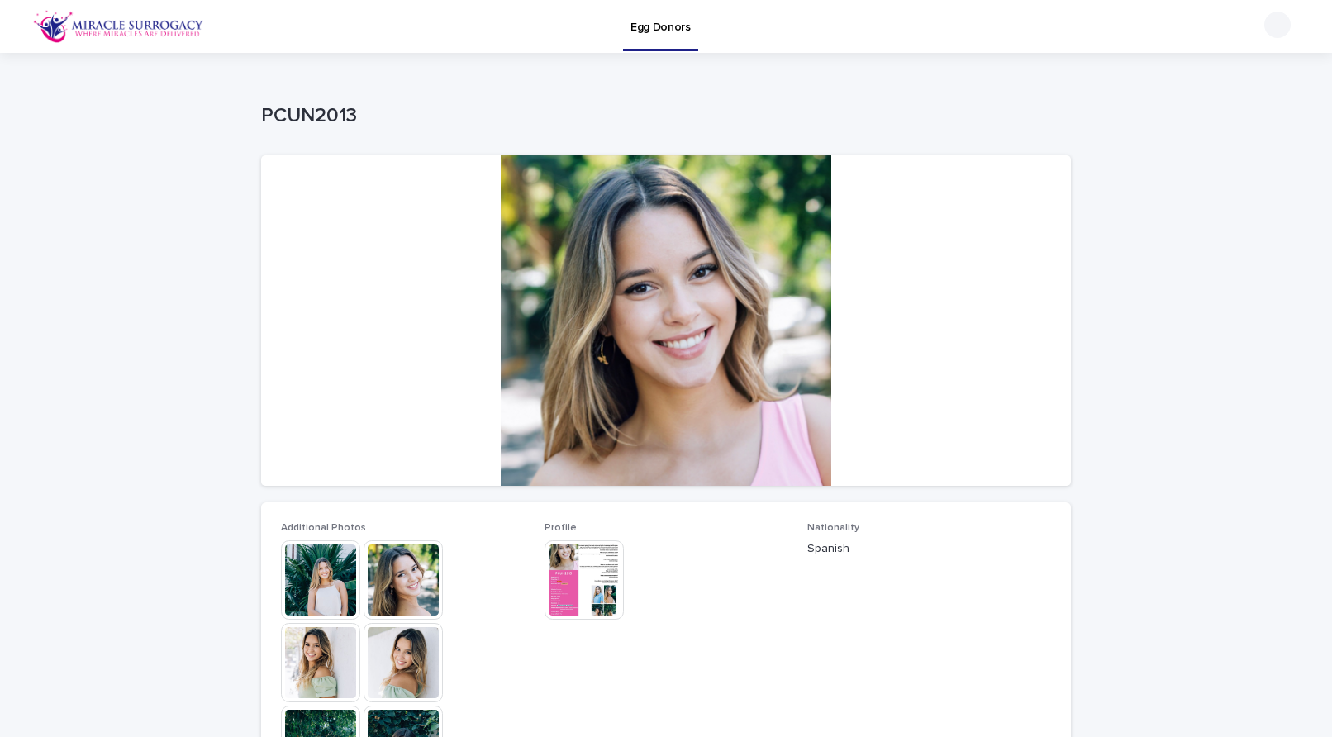
scroll to position [159, 0]
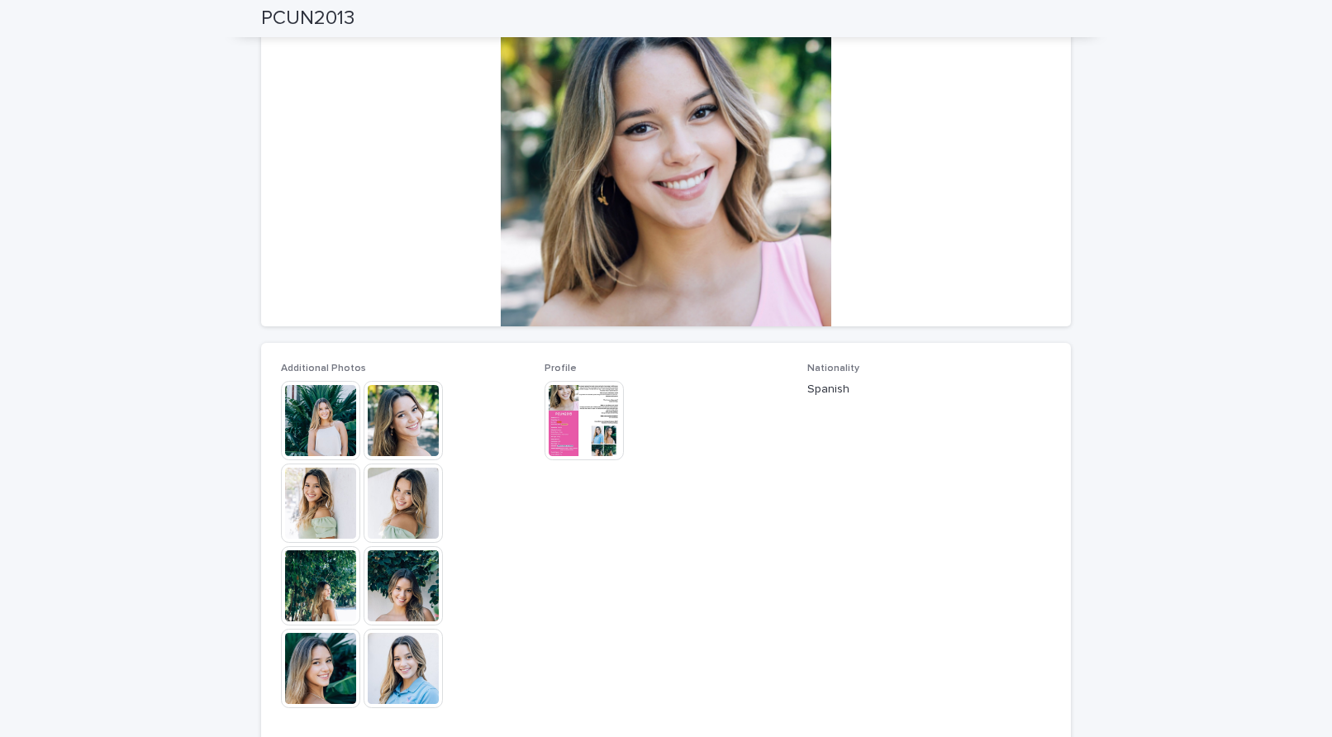
click at [331, 423] on img at bounding box center [320, 420] width 79 height 79
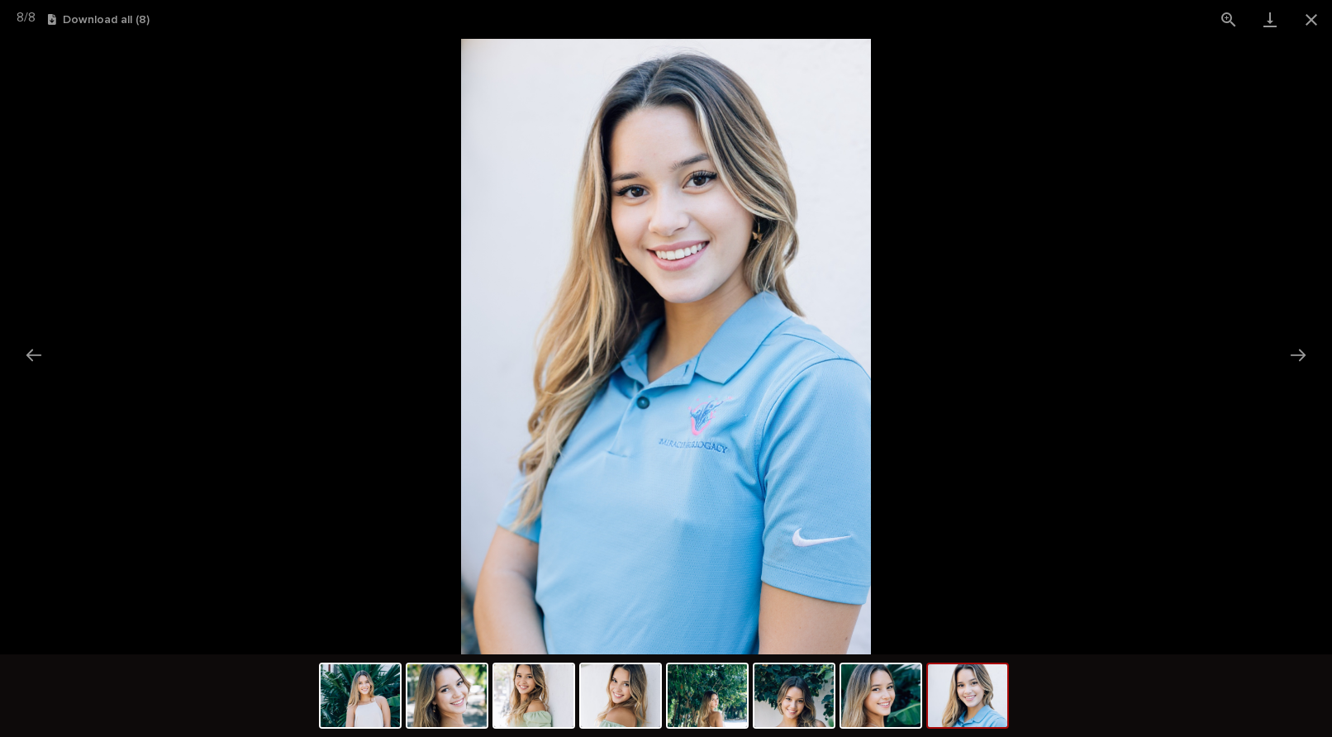
scroll to position [0, 0]
click at [381, 415] on picture at bounding box center [666, 346] width 1332 height 615
click at [1312, 20] on button "Close gallery" at bounding box center [1310, 19] width 41 height 39
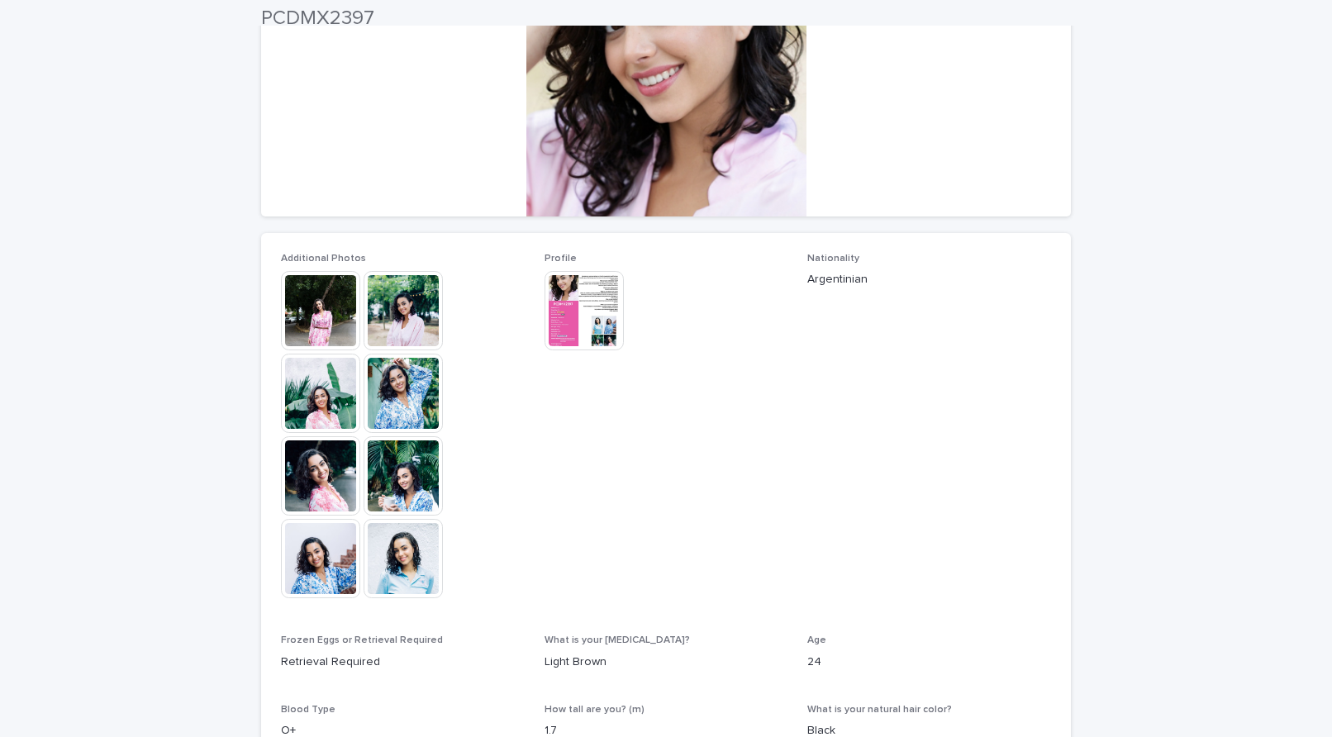
scroll to position [270, 0]
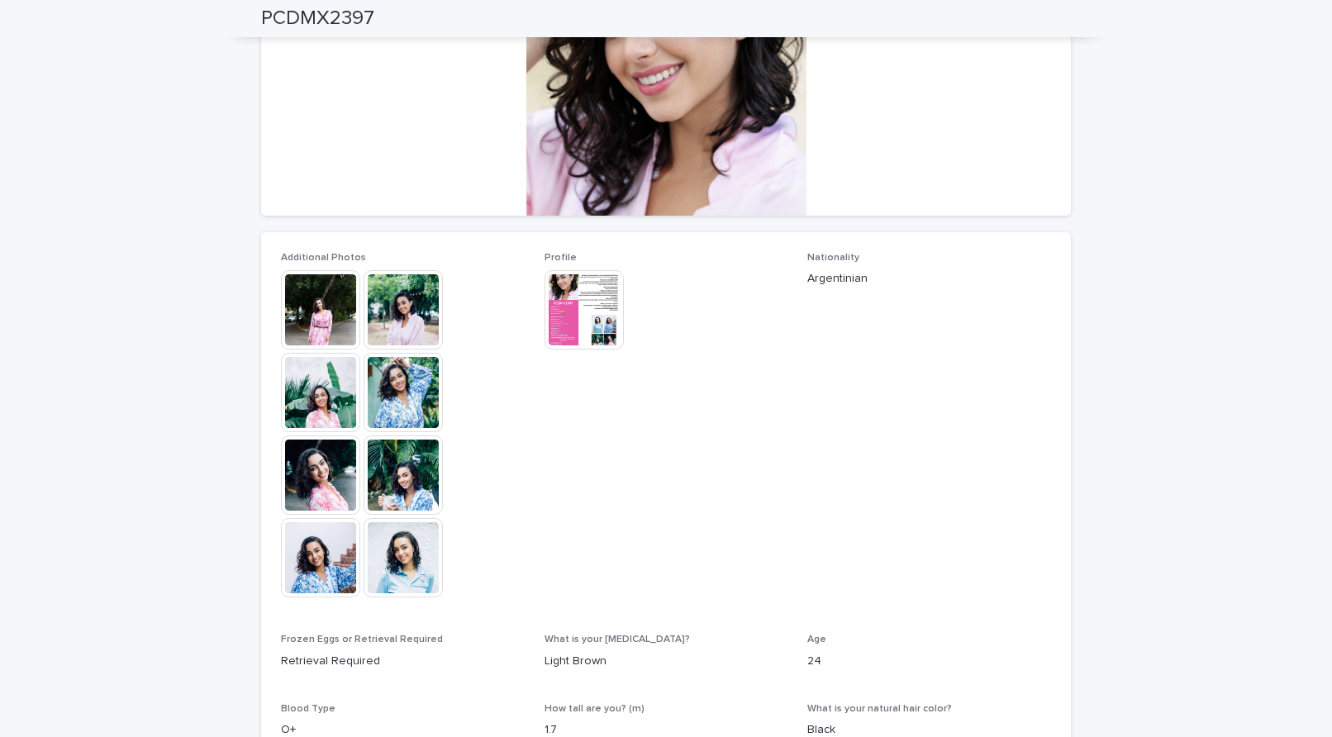
click at [327, 320] on img at bounding box center [320, 309] width 79 height 79
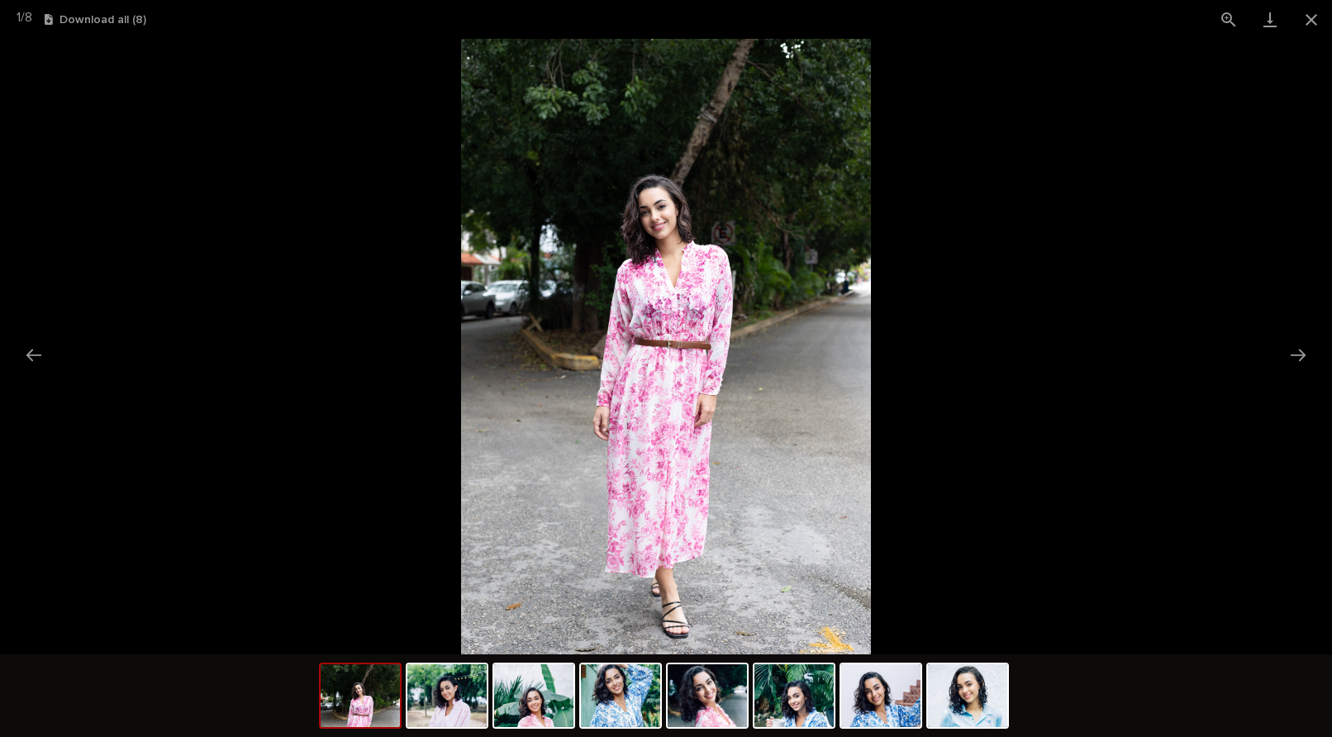
scroll to position [0, 0]
click at [386, 326] on picture at bounding box center [666, 346] width 1332 height 615
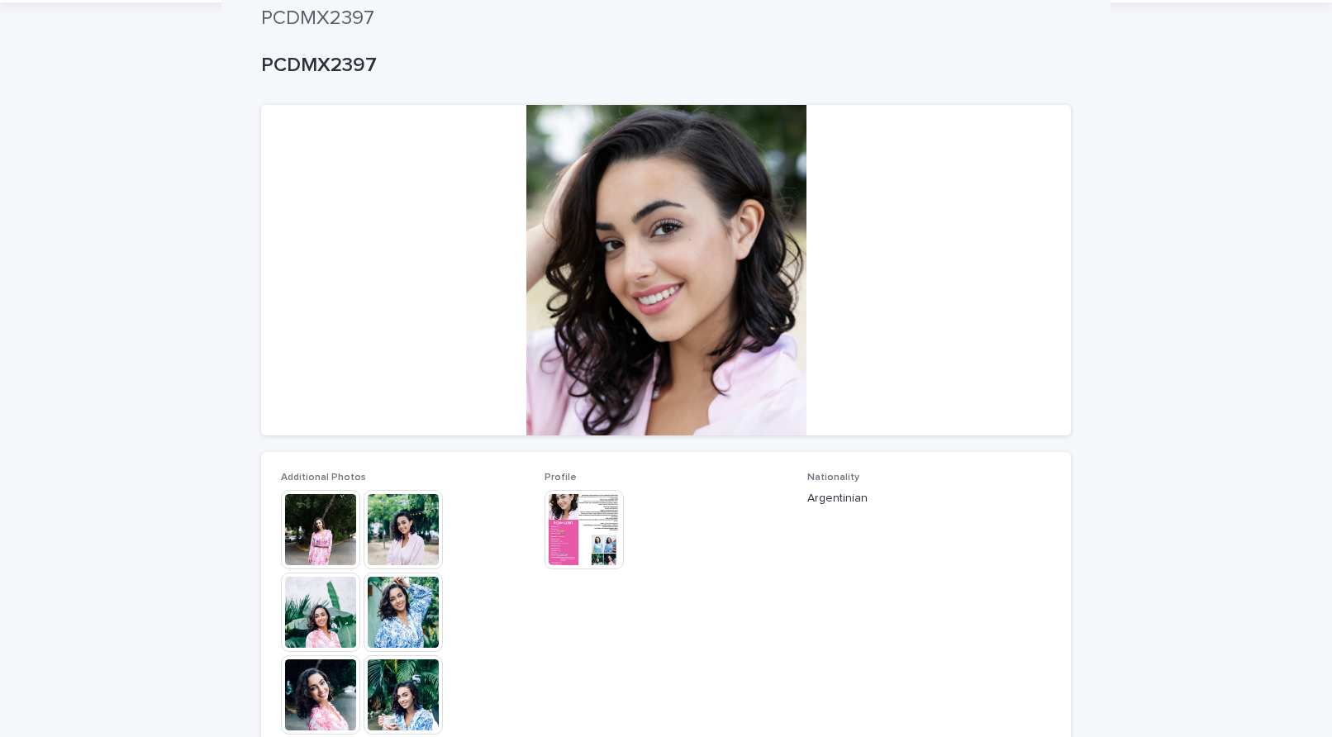
scroll to position [26, 0]
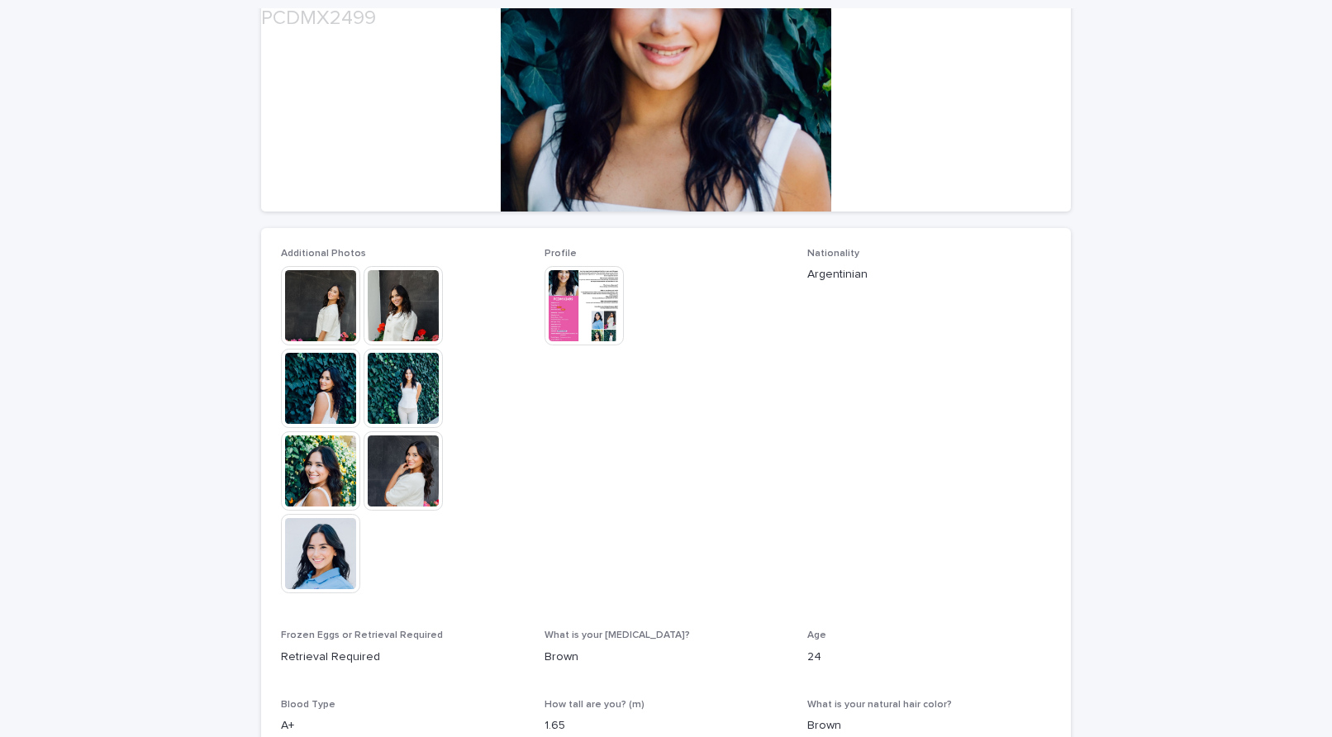
scroll to position [287, 0]
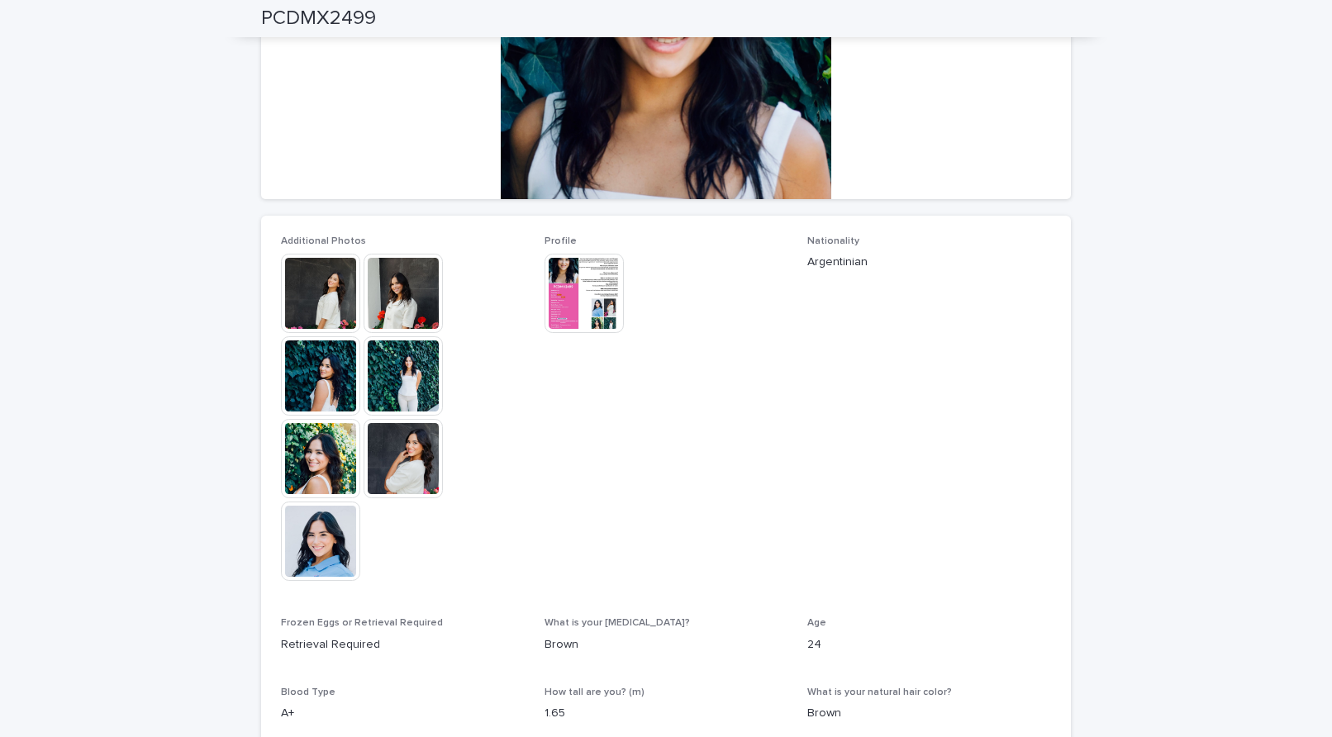
click at [312, 444] on img at bounding box center [320, 458] width 79 height 79
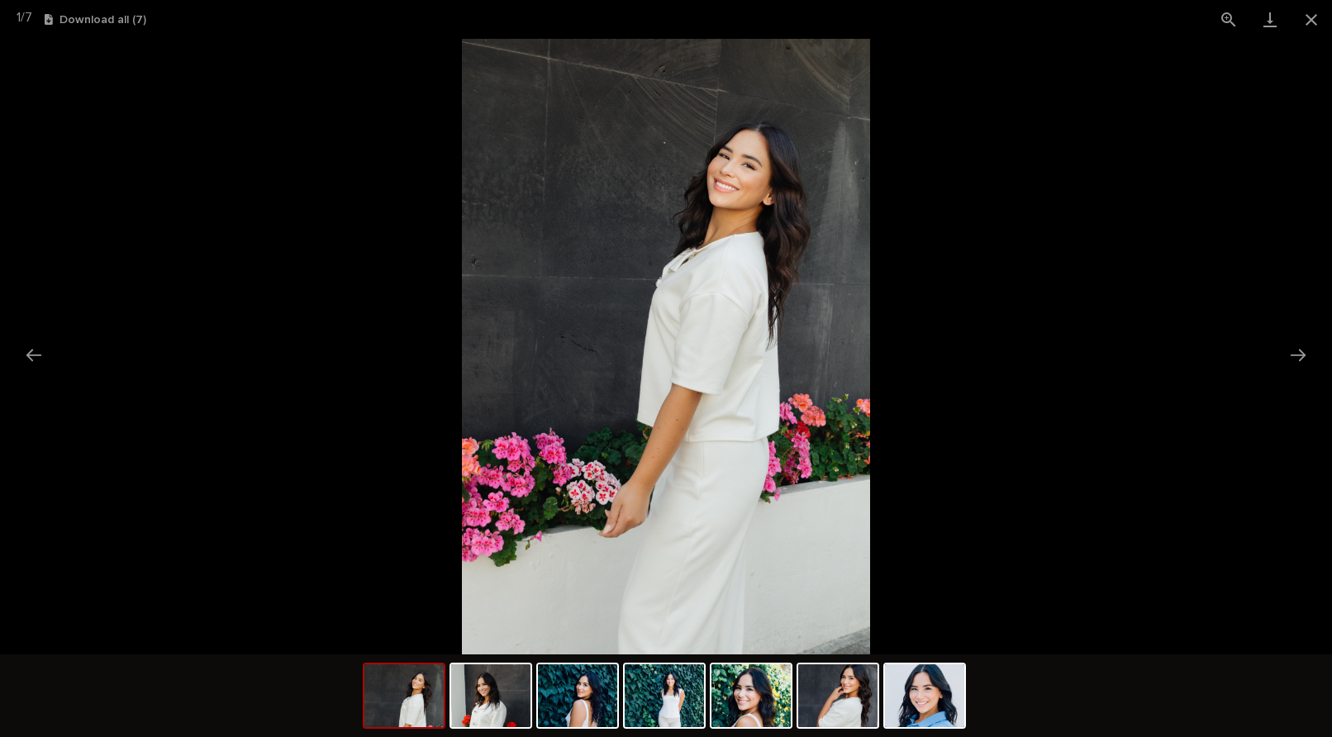
click at [183, 207] on picture at bounding box center [666, 346] width 1332 height 615
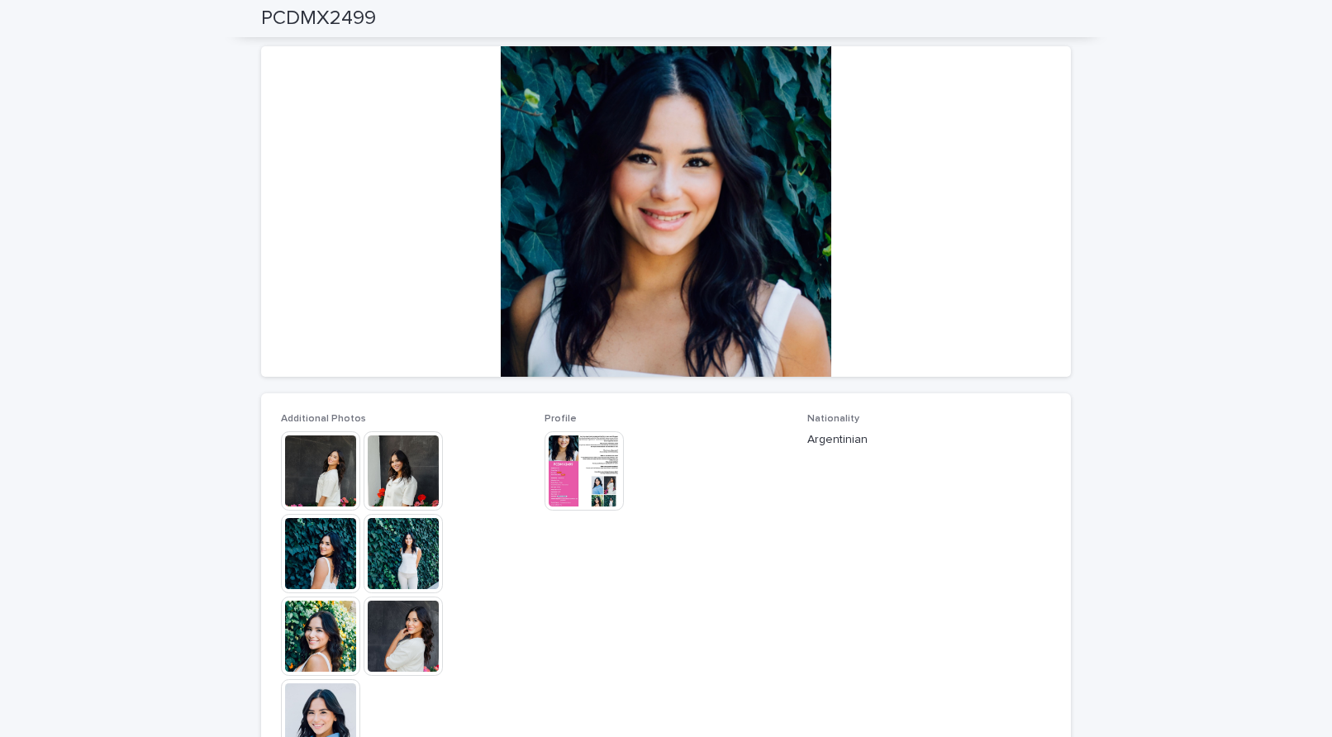
scroll to position [0, 0]
